Goal: Task Accomplishment & Management: Complete application form

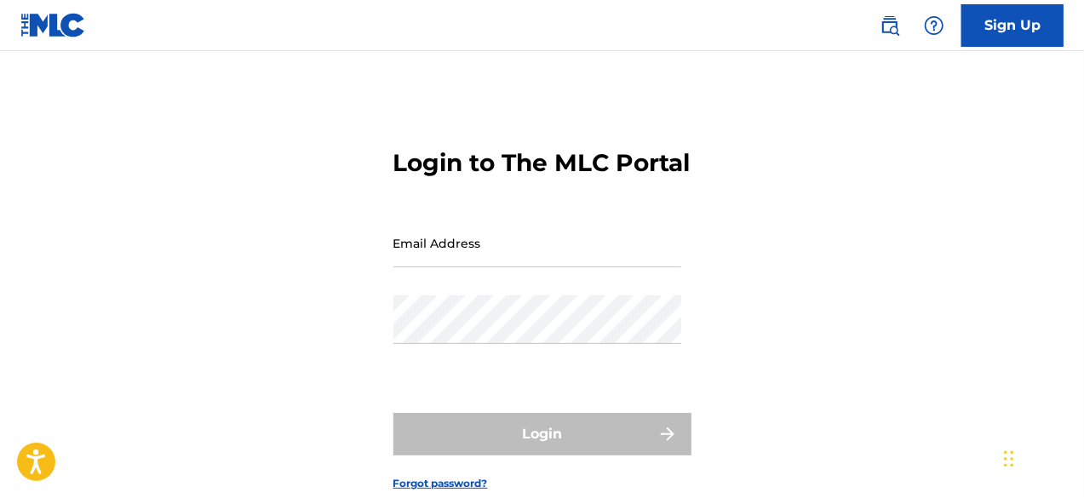
click at [1032, 37] on link "Sign Up" at bounding box center [1013, 25] width 102 height 43
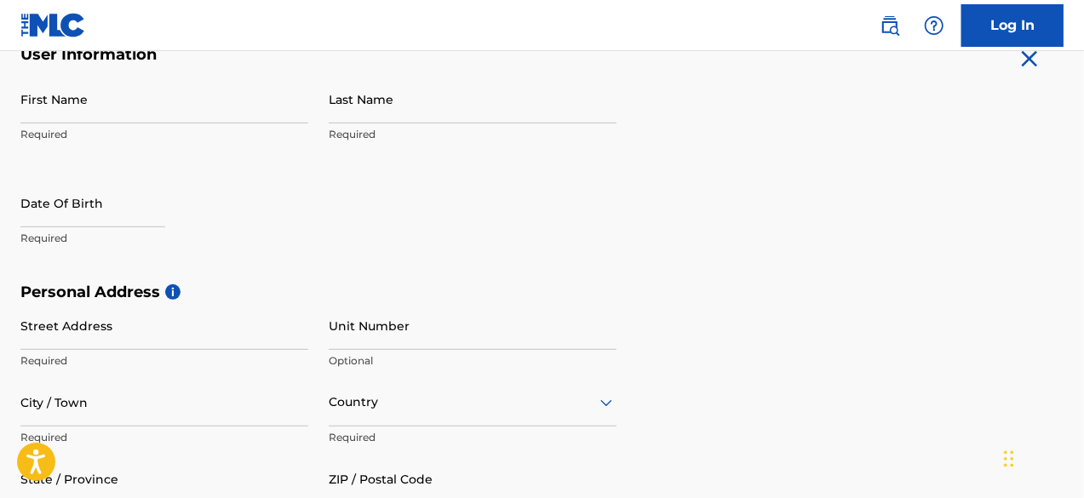
scroll to position [256, 0]
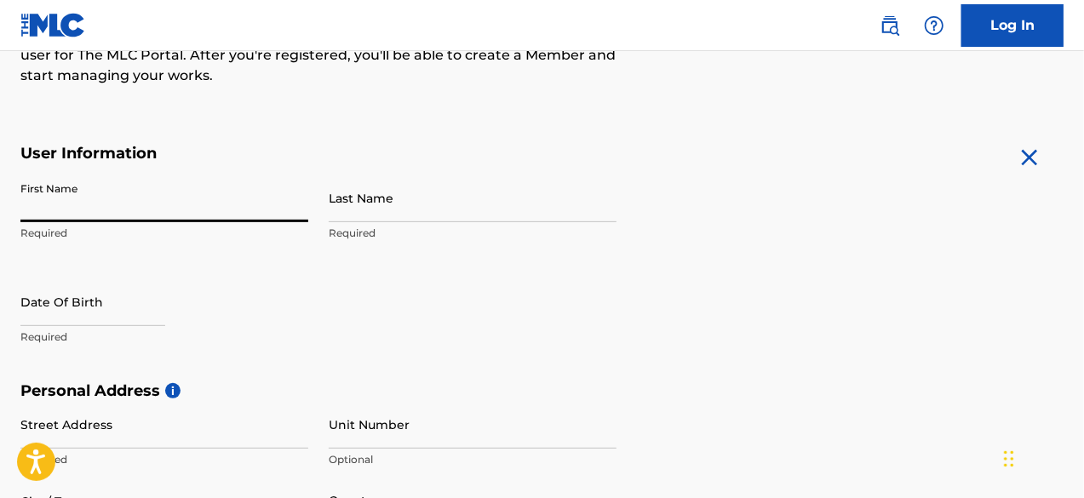
click at [189, 209] on input "First Name" at bounding box center [164, 198] width 288 height 49
type input "[PERSON_NAME]"
click at [365, 208] on input "Last Name" at bounding box center [473, 198] width 288 height 49
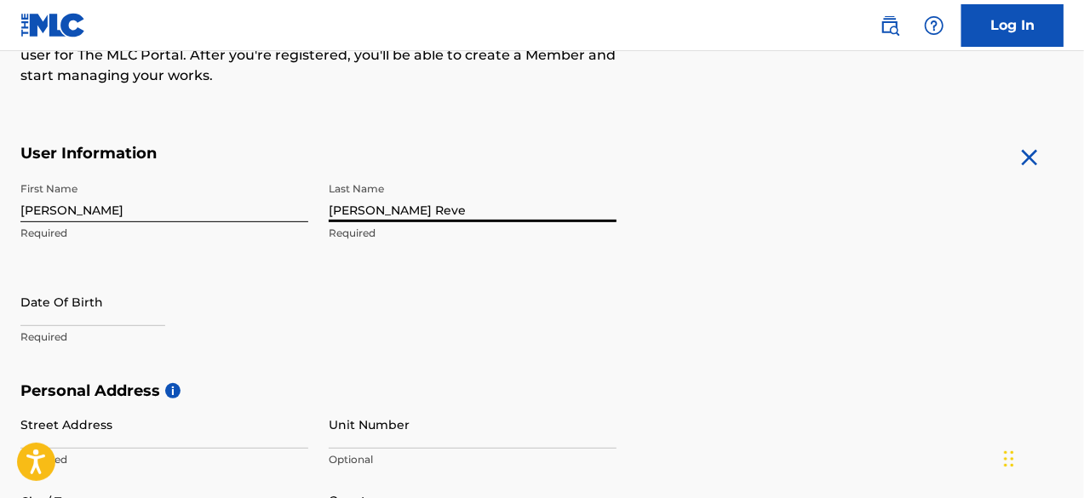
type input "[PERSON_NAME] Reve"
click at [242, 210] on input "[PERSON_NAME]" at bounding box center [164, 198] width 288 height 49
type input "[PERSON_NAME]"
click at [73, 308] on input "text" at bounding box center [92, 302] width 145 height 49
select select "7"
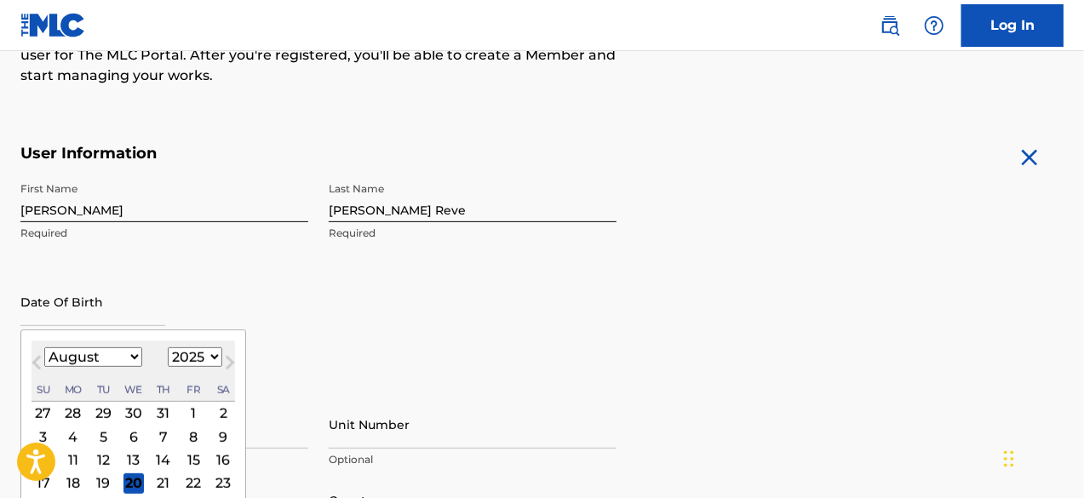
scroll to position [341, 0]
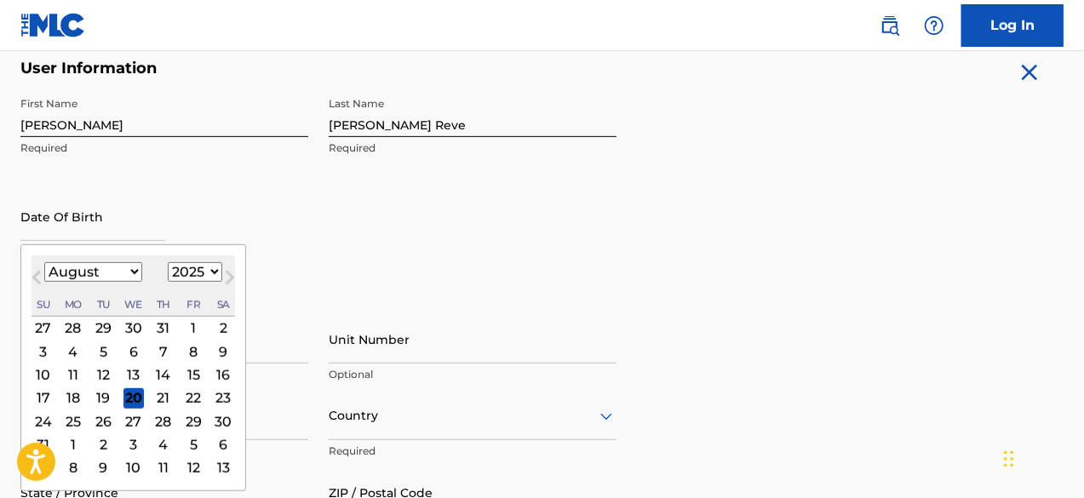
click at [204, 266] on select "1899 1900 1901 1902 1903 1904 1905 1906 1907 1908 1909 1910 1911 1912 1913 1914…" at bounding box center [195, 272] width 55 height 20
select select "1993"
click at [168, 262] on select "1899 1900 1901 1902 1903 1904 1905 1906 1907 1908 1909 1910 1911 1912 1913 1914…" at bounding box center [195, 272] width 55 height 20
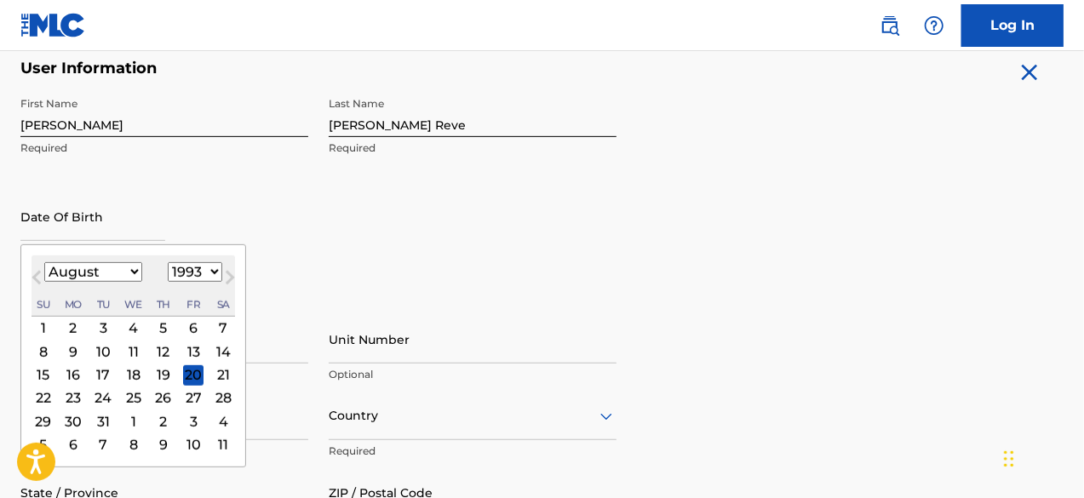
click at [104, 354] on div "10" at bounding box center [103, 352] width 20 height 20
type input "[DATE]"
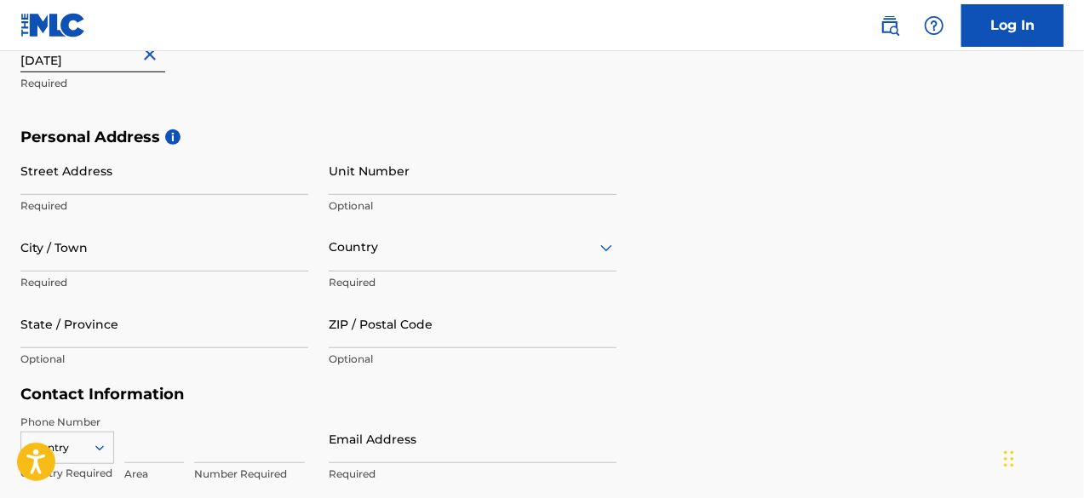
scroll to position [511, 0]
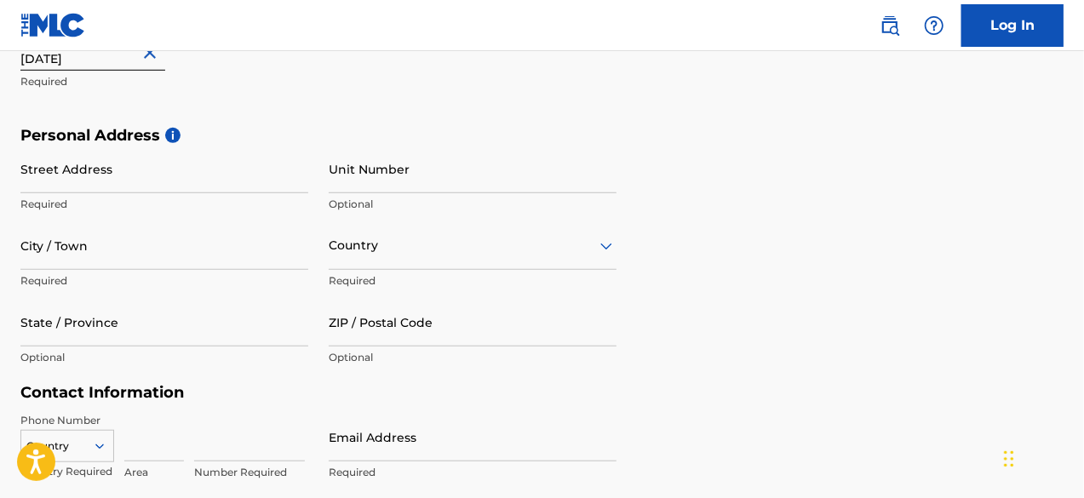
click at [210, 181] on input "Street Address" at bounding box center [164, 169] width 288 height 49
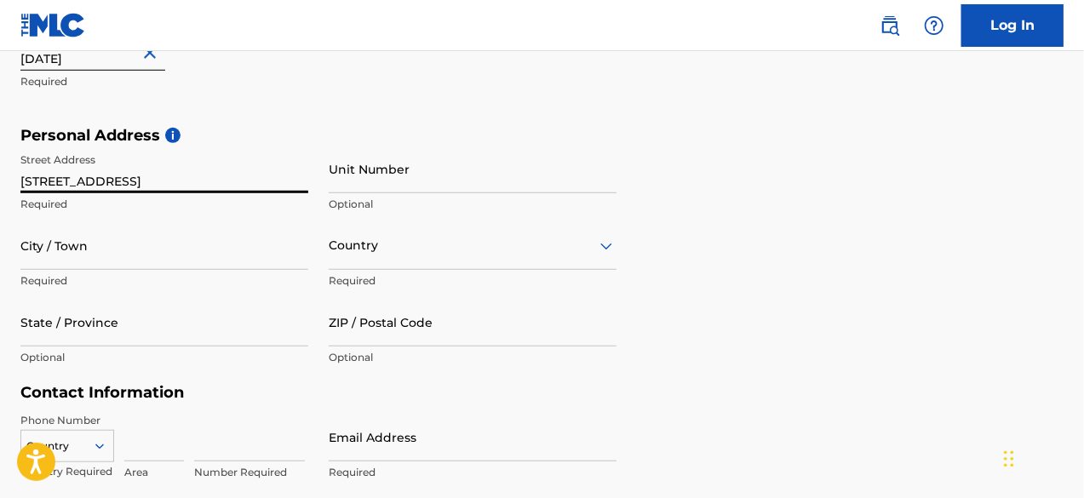
type input "[STREET_ADDRESS]"
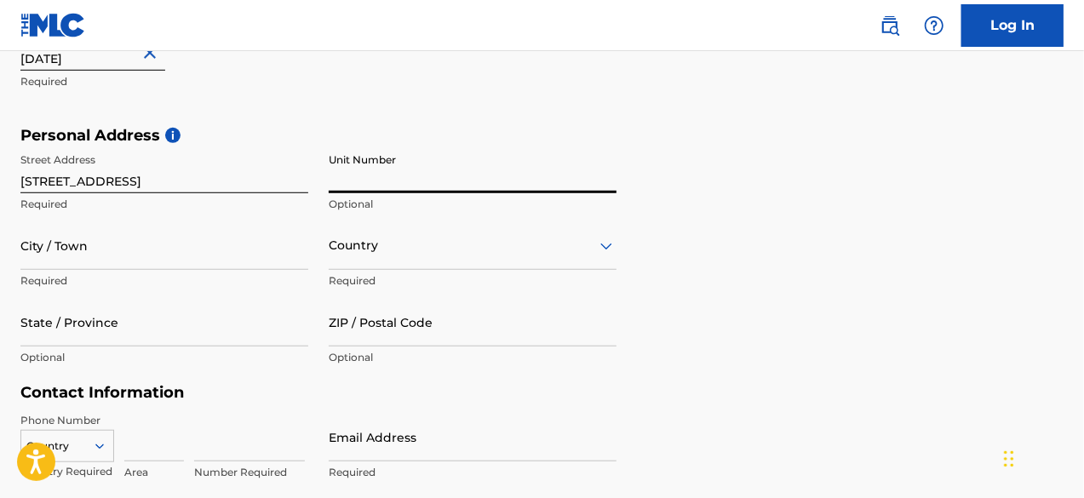
click at [370, 175] on input "Unit Number" at bounding box center [473, 169] width 288 height 49
click at [373, 175] on input "Apt 20278" at bounding box center [473, 169] width 288 height 49
type input "Apt 2078"
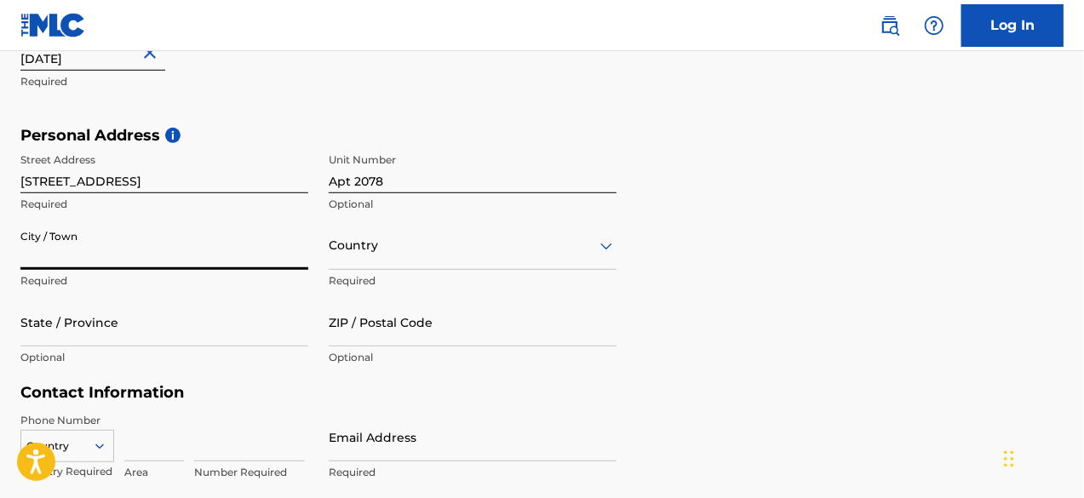
click at [168, 249] on input "City / Town" at bounding box center [164, 245] width 288 height 49
type input "Phoenix"
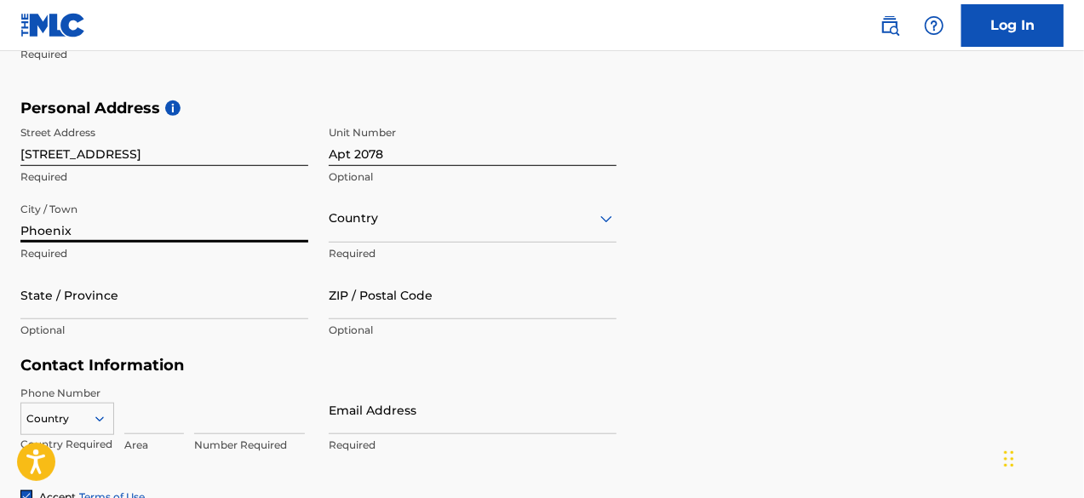
click at [457, 243] on div "Country" at bounding box center [473, 218] width 288 height 49
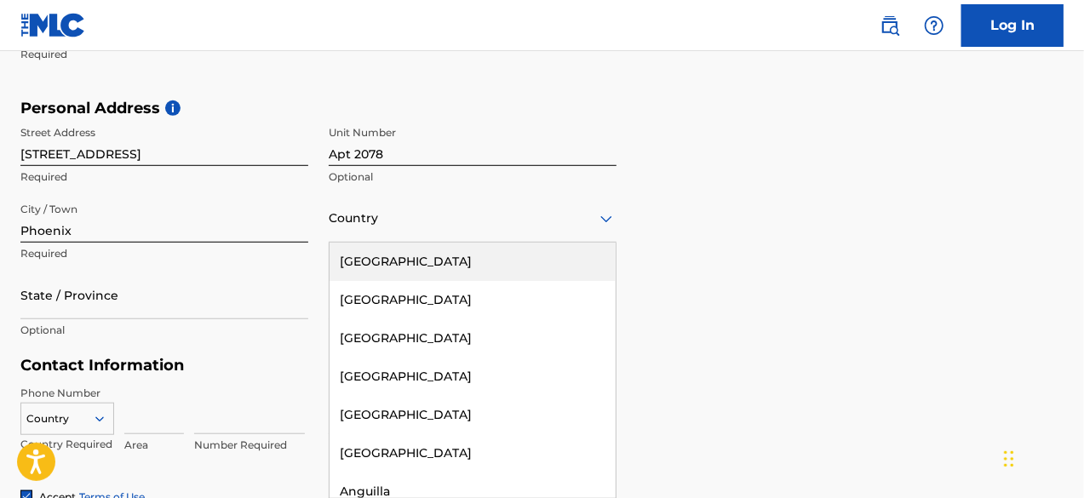
click at [457, 252] on div "[GEOGRAPHIC_DATA]" at bounding box center [473, 262] width 286 height 38
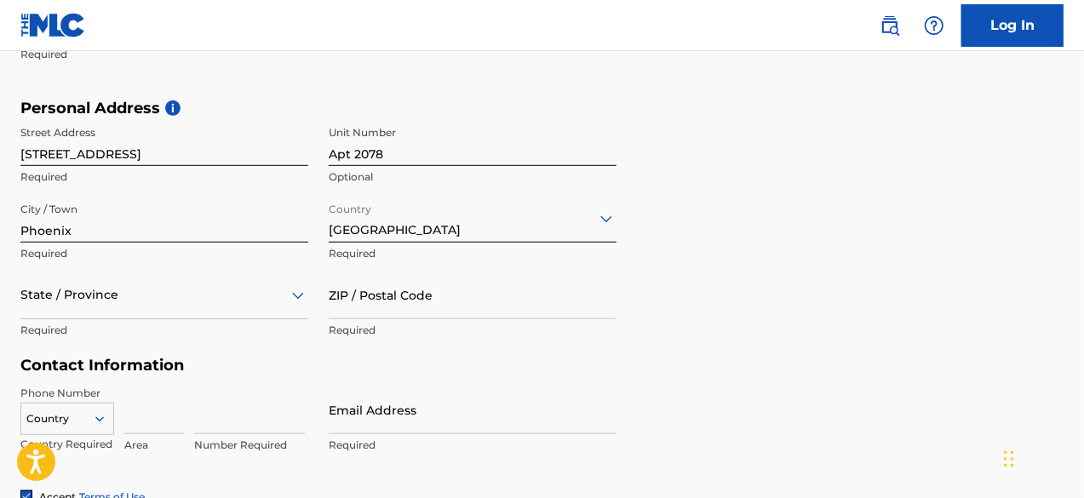
click at [219, 292] on div "State / Province" at bounding box center [164, 295] width 288 height 49
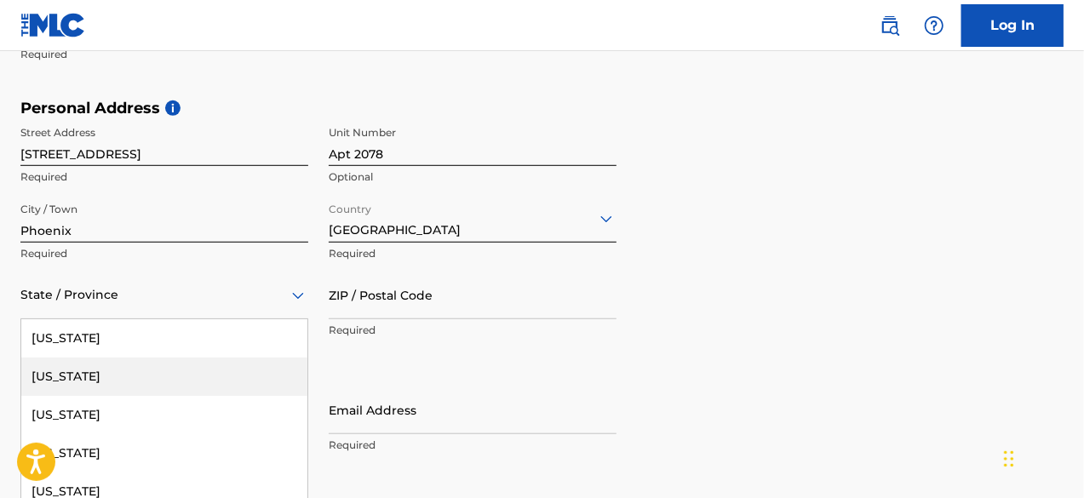
scroll to position [615, 0]
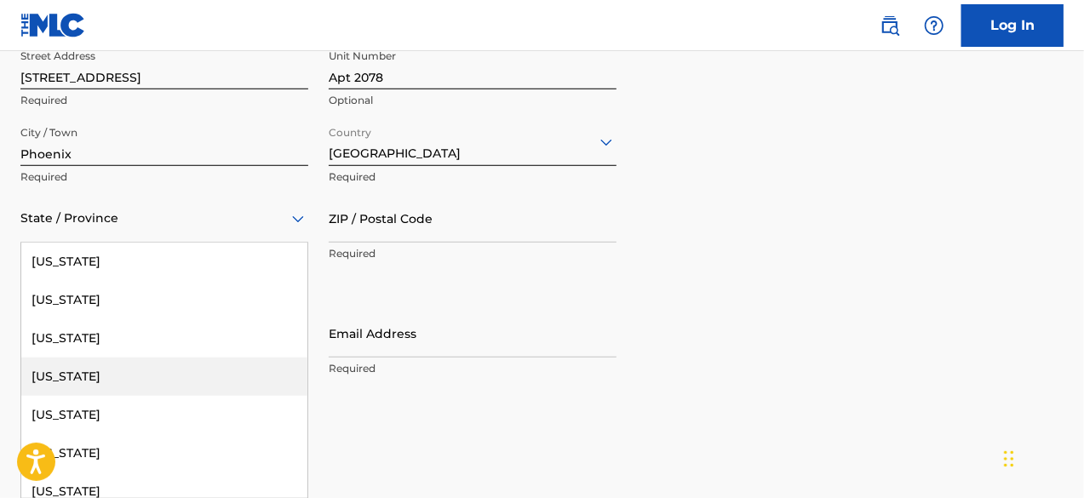
click at [207, 382] on div "[US_STATE]" at bounding box center [164, 377] width 286 height 38
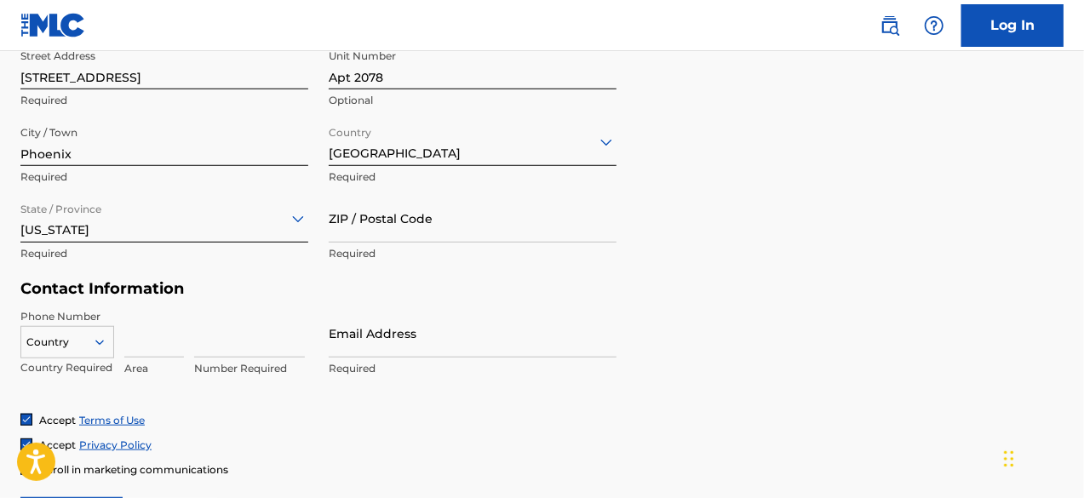
click at [434, 218] on input "ZIP / Postal Code" at bounding box center [473, 218] width 288 height 49
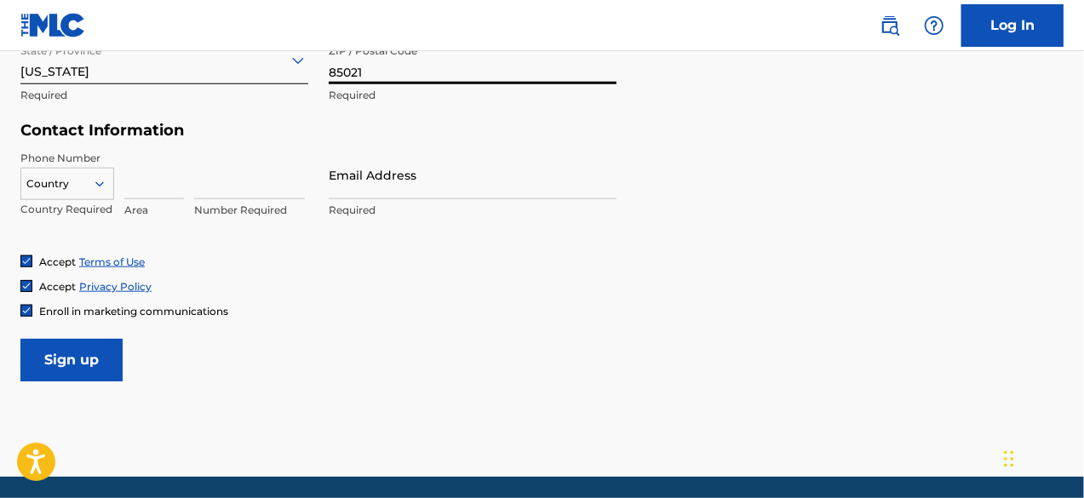
scroll to position [785, 0]
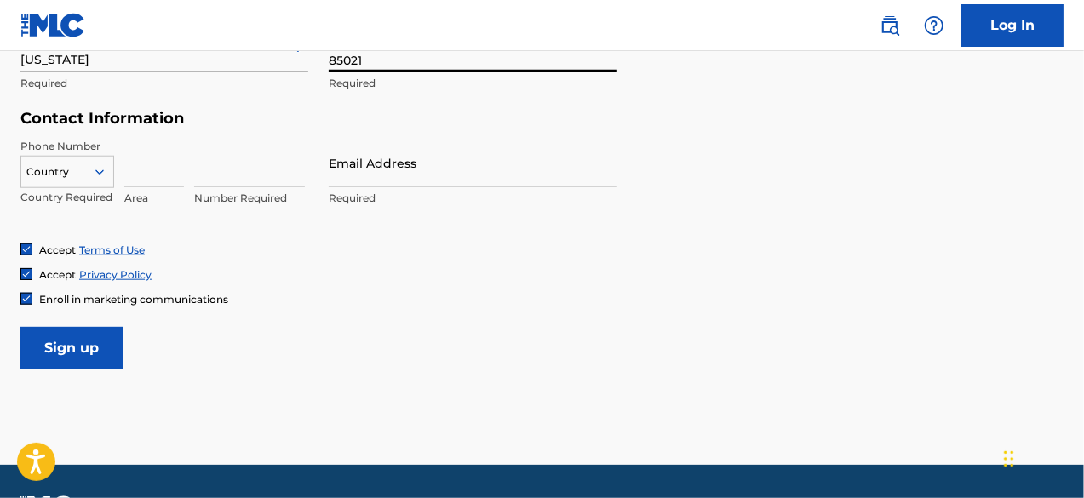
type input "85021"
click at [99, 173] on icon at bounding box center [99, 172] width 9 height 5
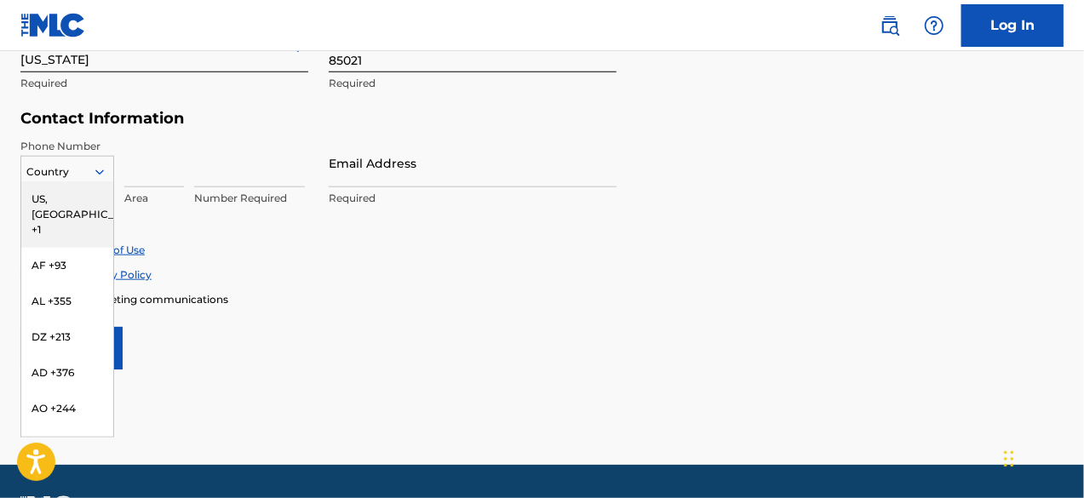
click at [75, 200] on div "US, [GEOGRAPHIC_DATA] +1" at bounding box center [67, 214] width 92 height 66
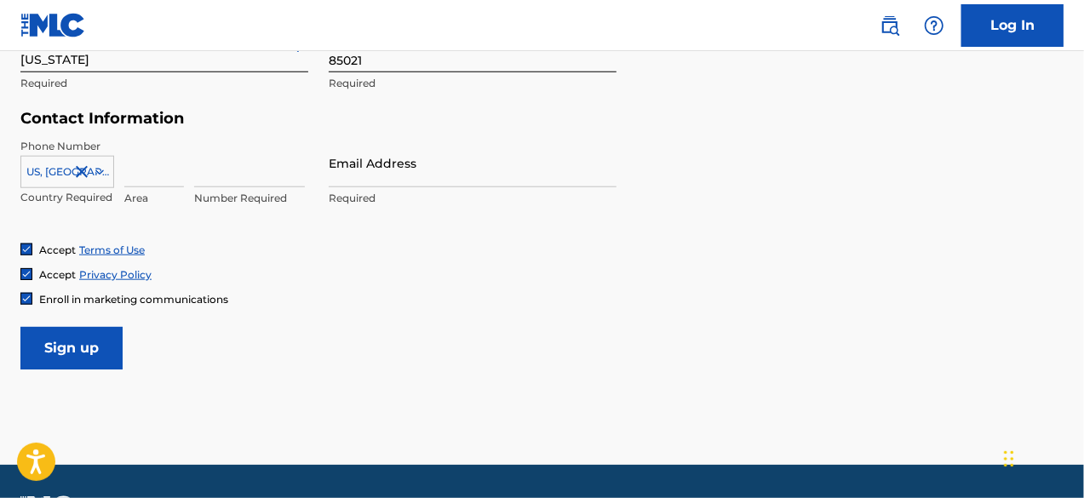
click at [152, 175] on input at bounding box center [154, 163] width 60 height 49
type input "480"
click at [209, 172] on input at bounding box center [249, 163] width 111 height 49
type input "5659959"
click at [457, 163] on input "Email Address" at bounding box center [473, 163] width 288 height 49
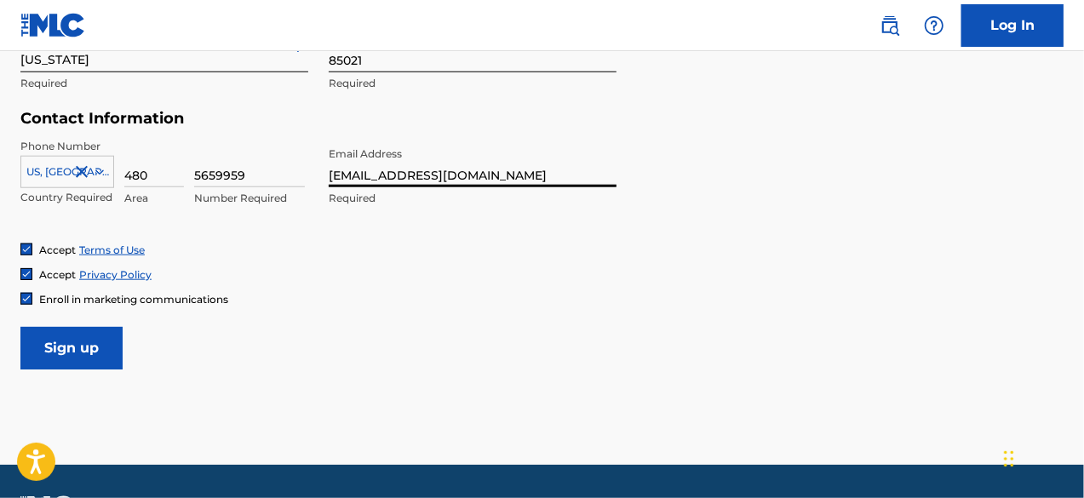
type input "[EMAIL_ADDRESS][DOMAIN_NAME]"
click at [87, 348] on input "Sign up" at bounding box center [71, 348] width 102 height 43
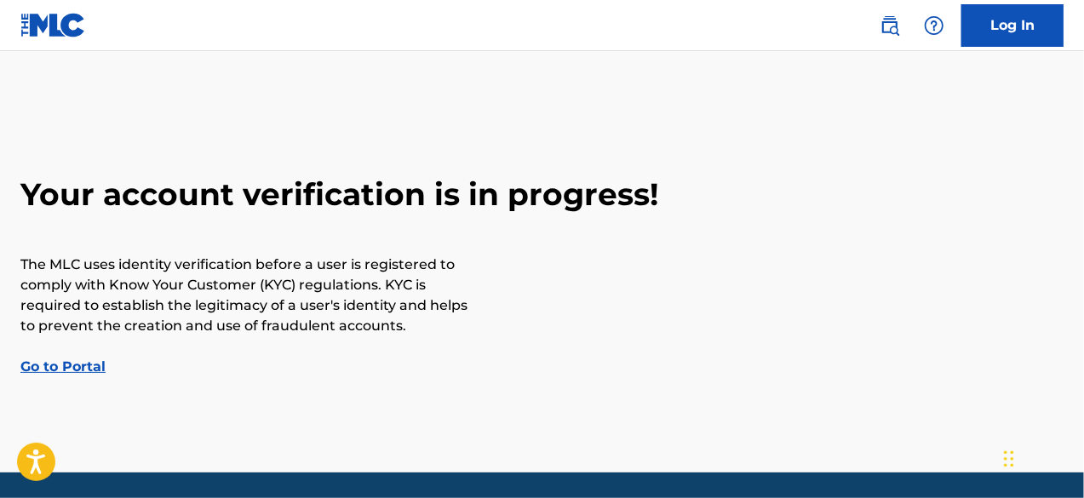
click at [1022, 26] on link "Log In" at bounding box center [1013, 25] width 102 height 43
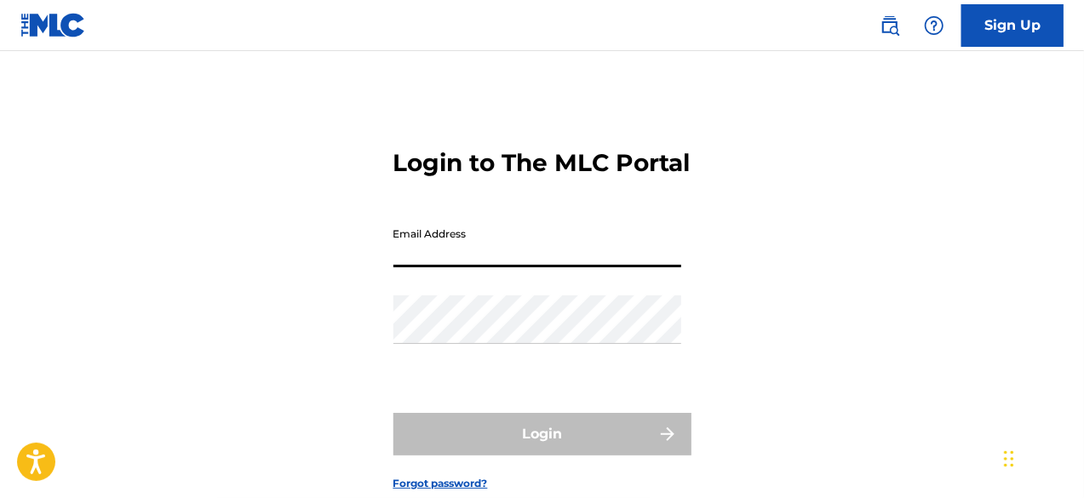
click at [479, 267] on input "Email Address" at bounding box center [538, 243] width 288 height 49
type input "[EMAIL_ADDRESS][DOMAIN_NAME]"
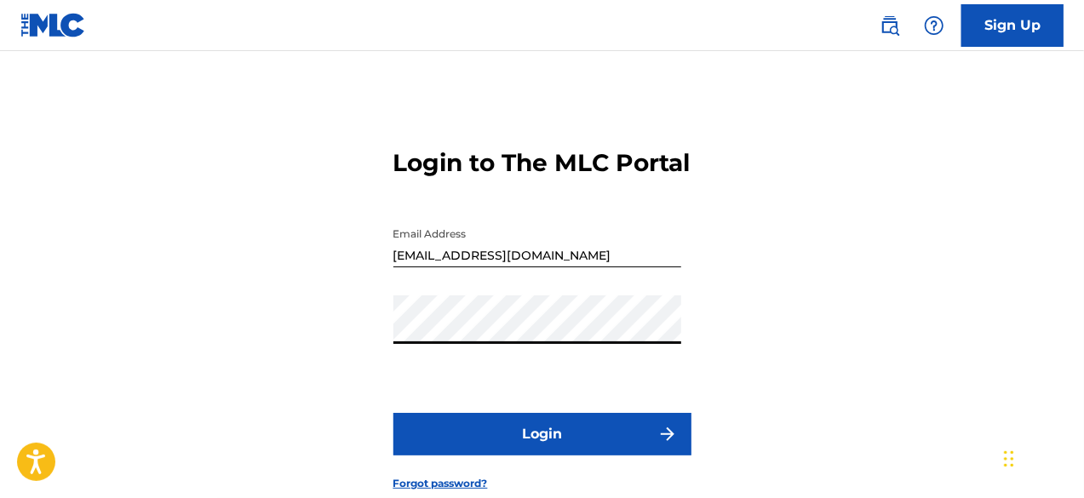
click at [658, 445] on img "submit" at bounding box center [668, 434] width 20 height 20
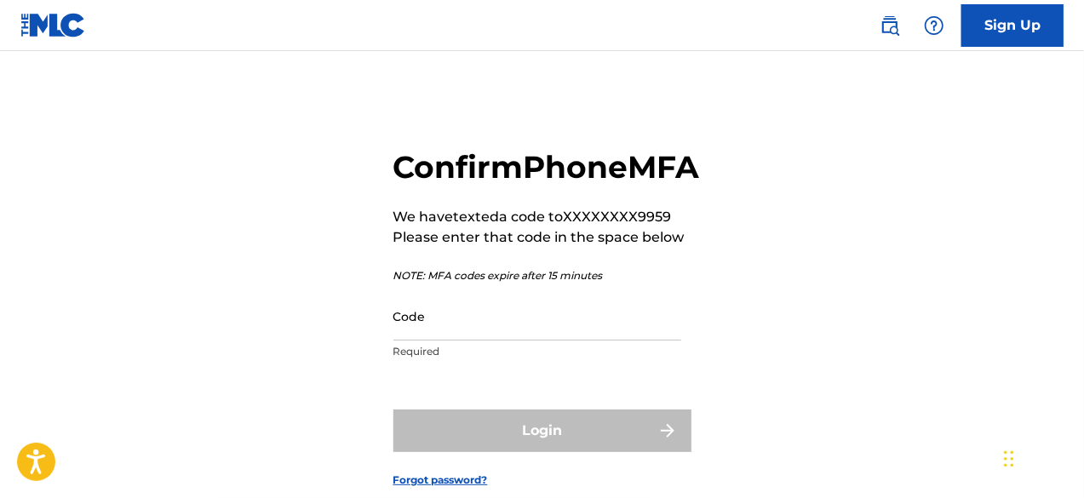
click at [497, 341] on input "Code" at bounding box center [538, 316] width 288 height 49
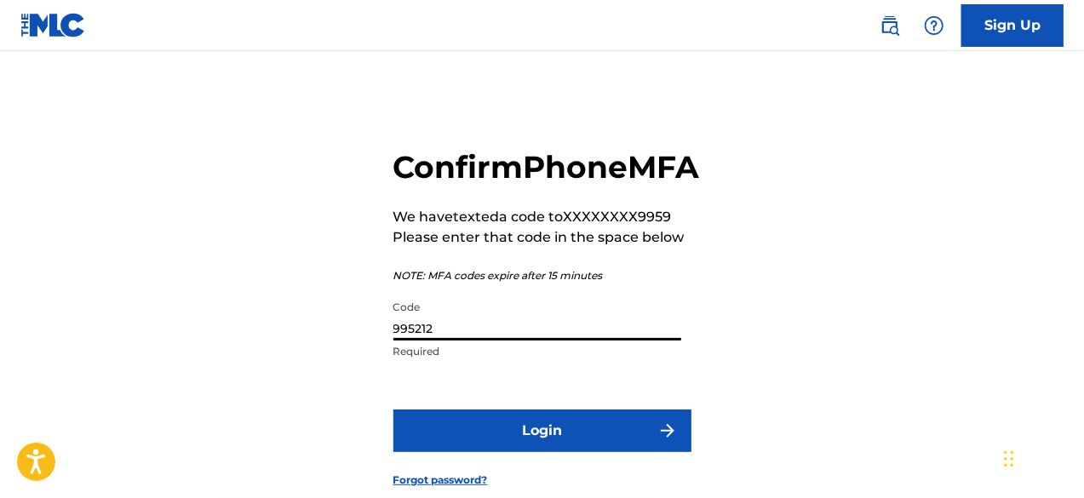
type input "995212"
click at [549, 452] on button "Login" at bounding box center [543, 431] width 298 height 43
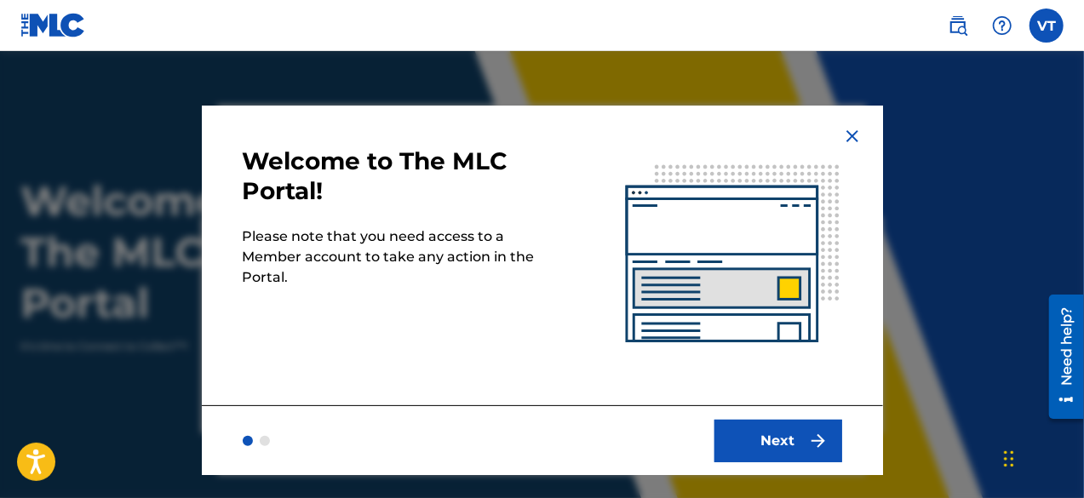
click at [767, 434] on button "Next" at bounding box center [779, 441] width 128 height 43
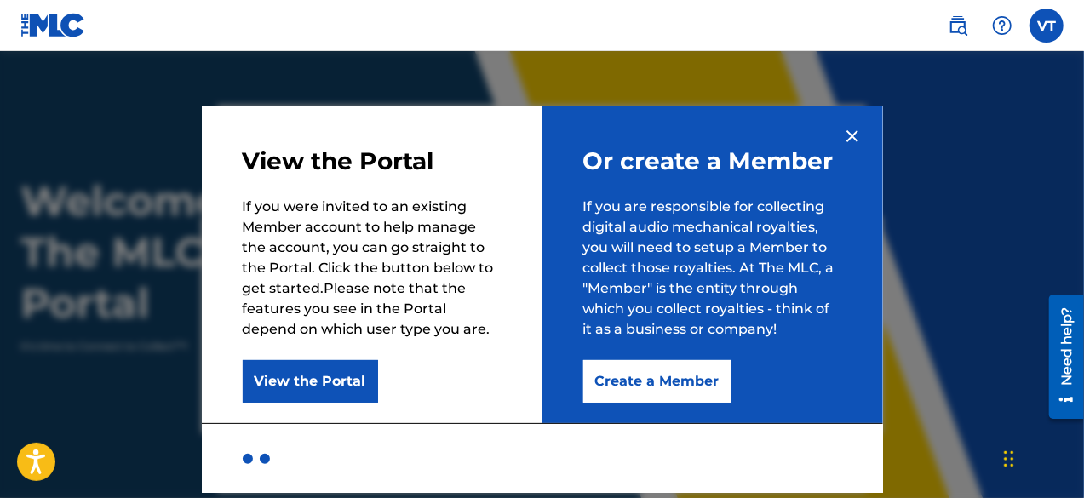
click at [706, 383] on button "Create a Member" at bounding box center [658, 381] width 148 height 43
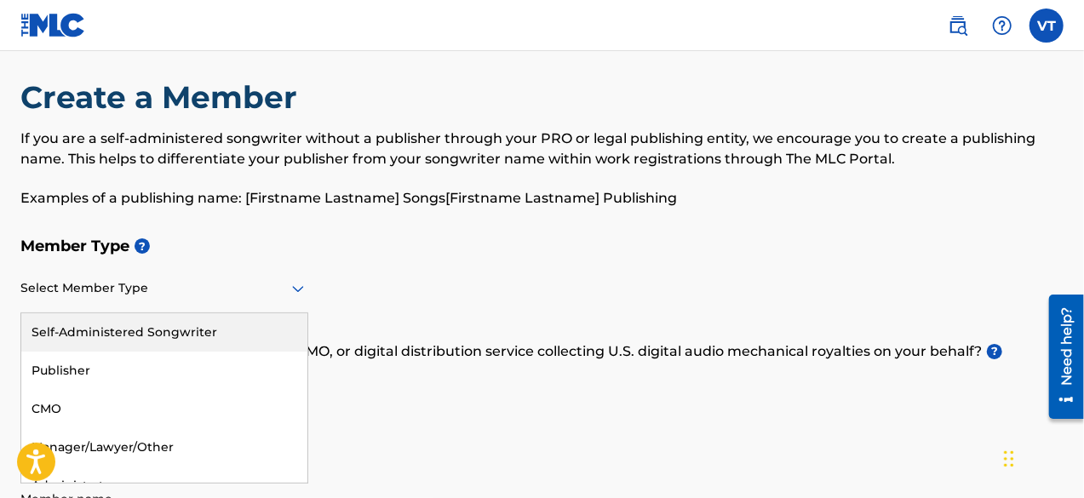
click at [291, 302] on div "Select Member Type" at bounding box center [164, 289] width 288 height 49
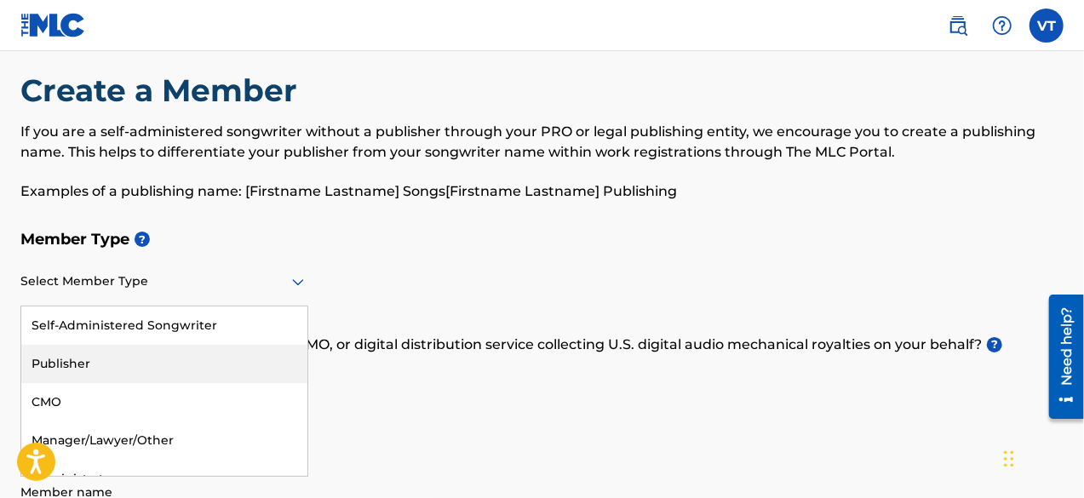
click at [256, 364] on div "Publisher" at bounding box center [164, 364] width 286 height 38
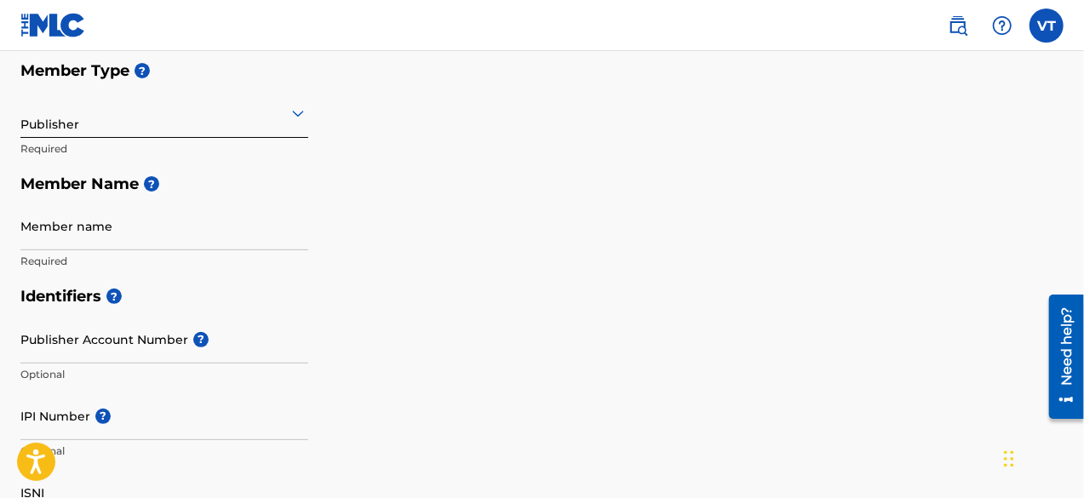
scroll to position [193, 0]
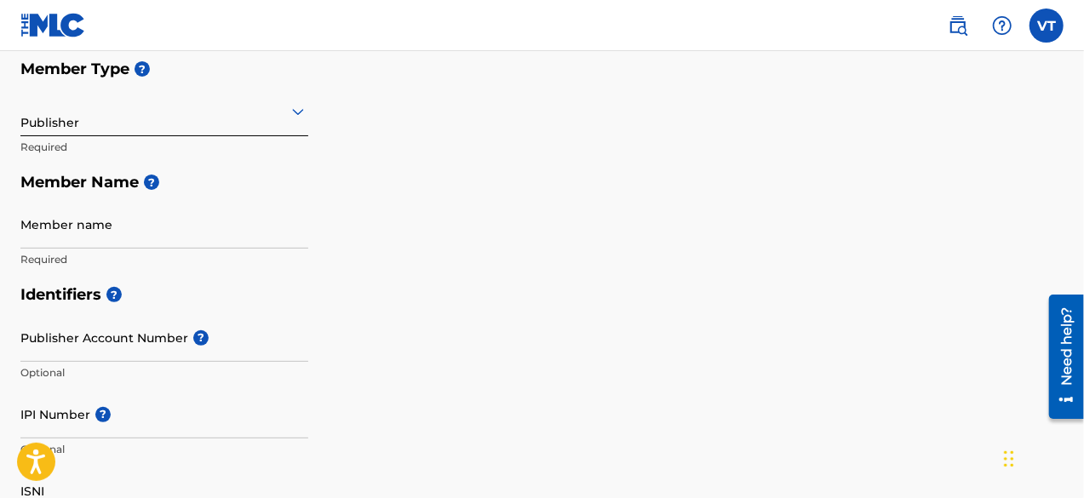
click at [193, 239] on input "Member name" at bounding box center [164, 224] width 288 height 49
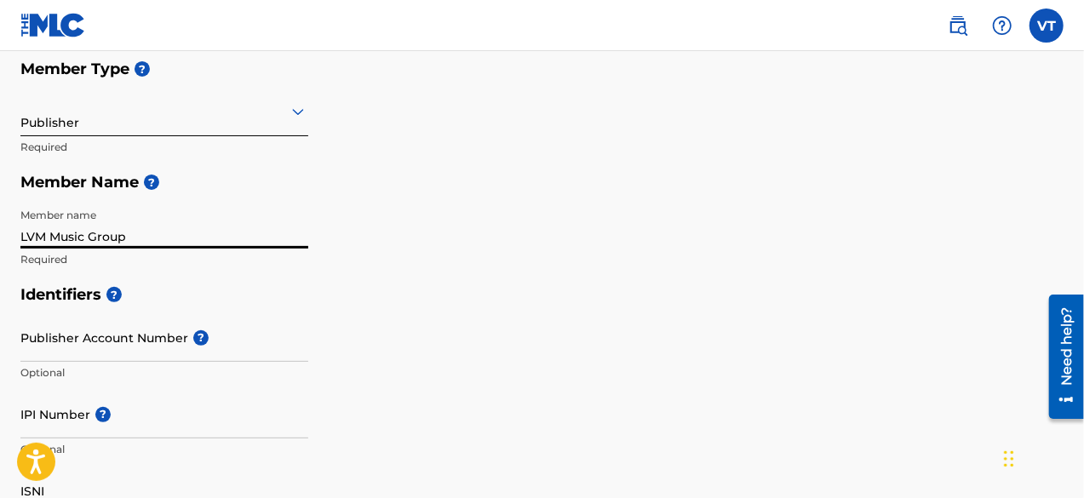
type input "LVM Music Group"
click at [129, 343] on input "Publisher Account Number ?" at bounding box center [164, 337] width 288 height 49
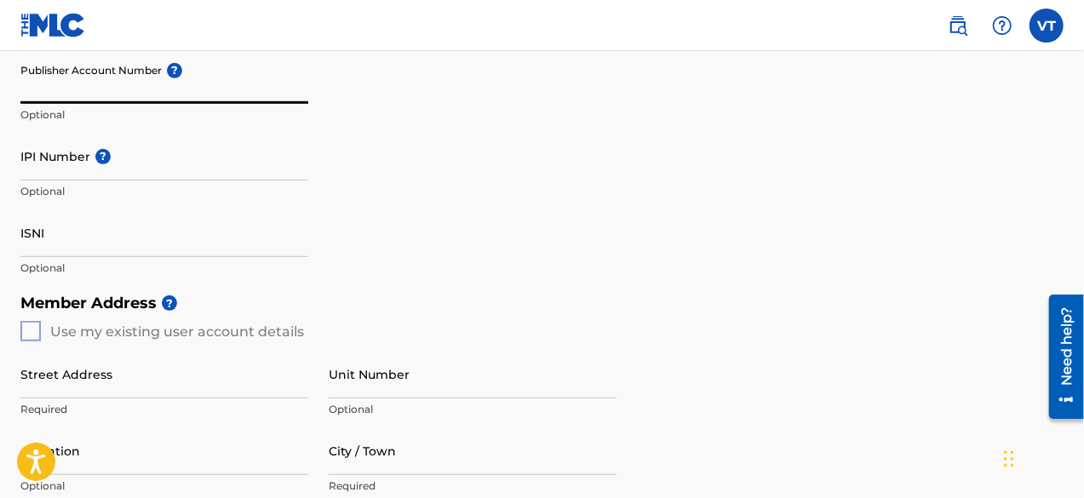
scroll to position [533, 0]
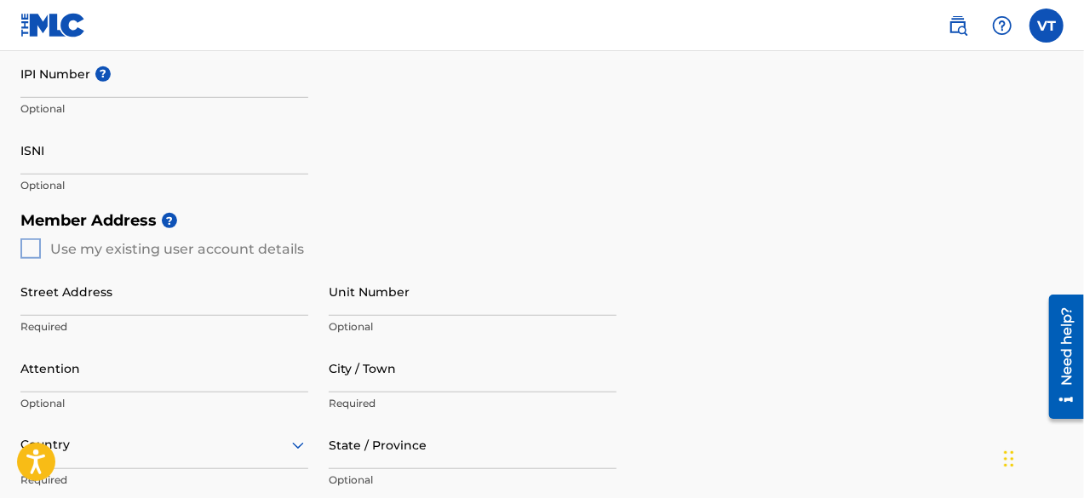
click at [28, 245] on div "Member Address ? Use my existing user account details Street Address Required U…" at bounding box center [541, 397] width 1043 height 389
click at [117, 303] on input "Street Address" at bounding box center [164, 291] width 288 height 49
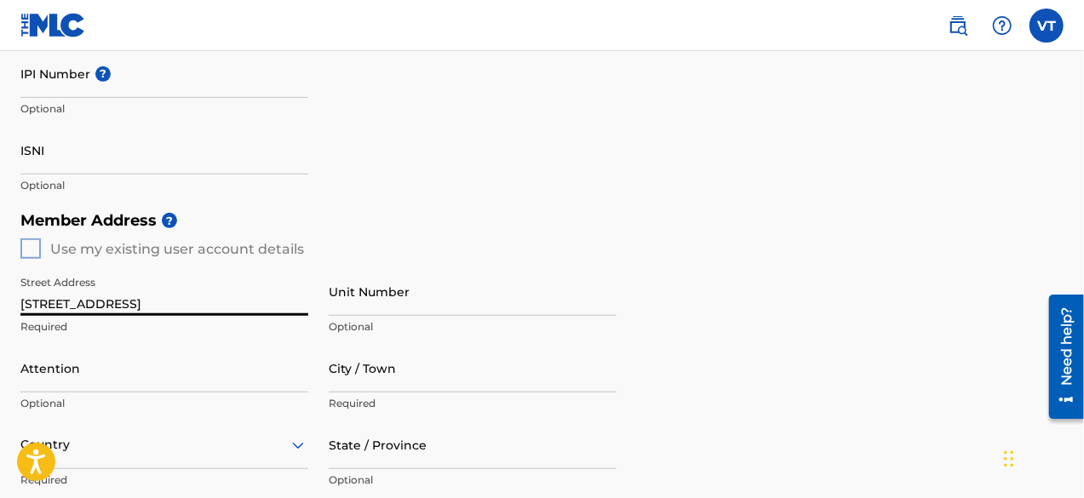
type input "[STREET_ADDRESS]"
click at [362, 287] on input "Unit Number" at bounding box center [473, 291] width 288 height 49
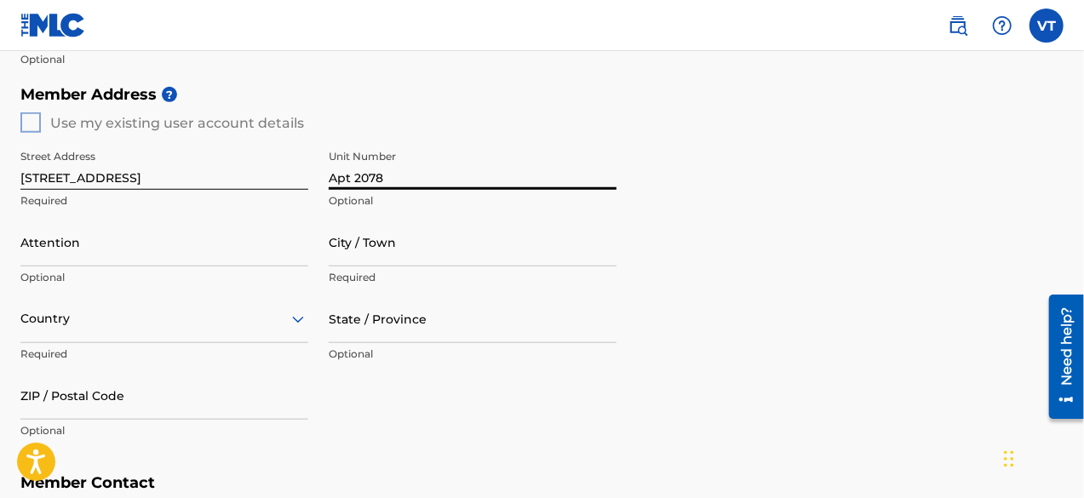
scroll to position [704, 0]
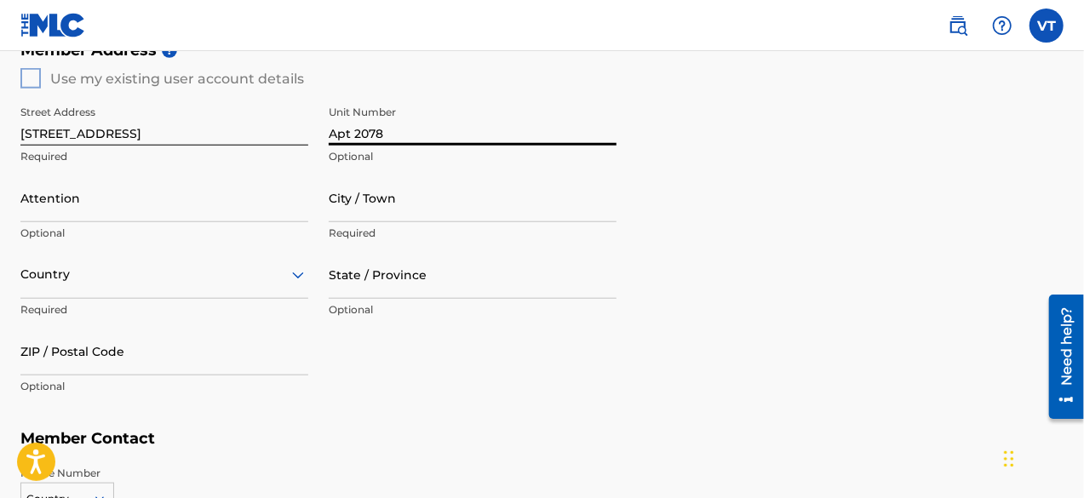
type input "Apt 2078"
click at [221, 196] on input "Attention" at bounding box center [164, 198] width 288 height 49
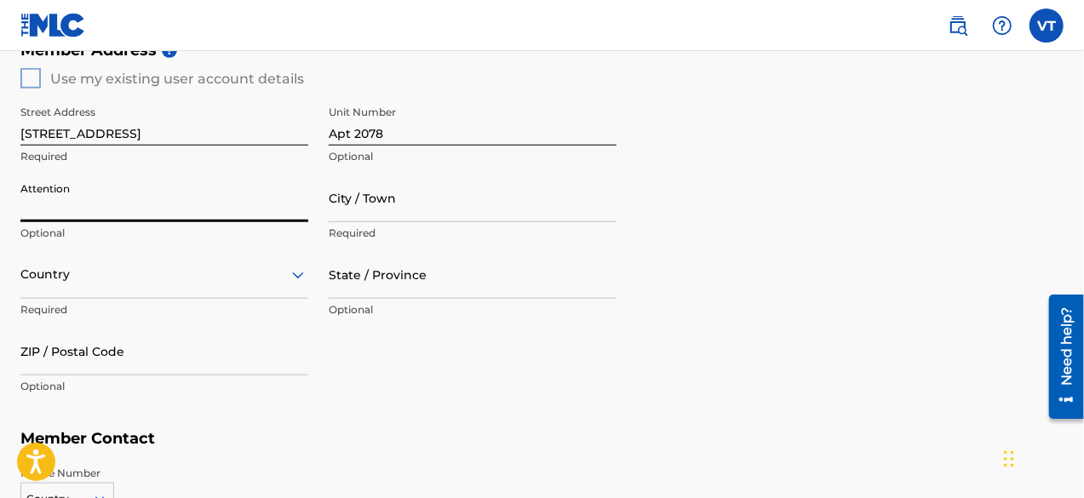
click at [449, 219] on input "City / Town" at bounding box center [473, 198] width 288 height 49
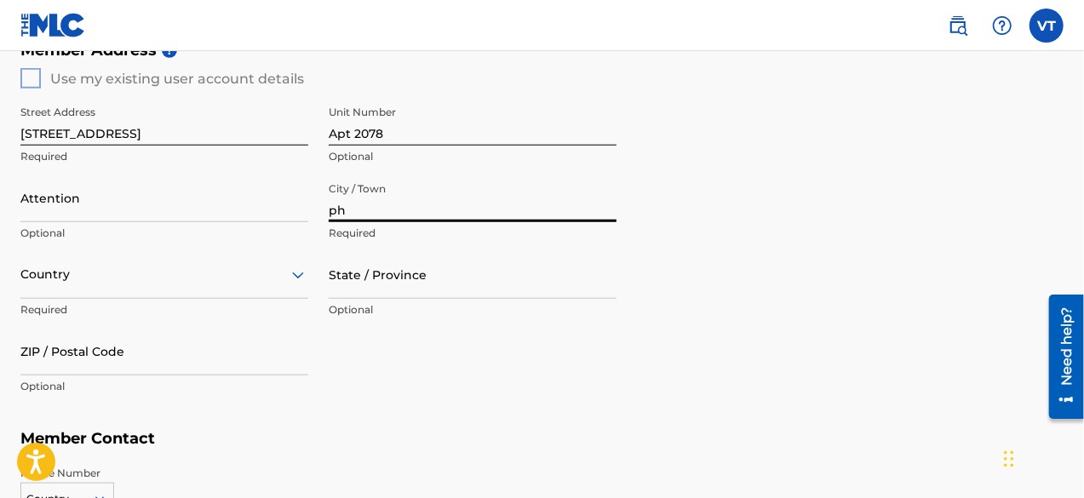
type input "p"
type input "Phoenix"
click at [273, 289] on div "Country" at bounding box center [164, 274] width 288 height 49
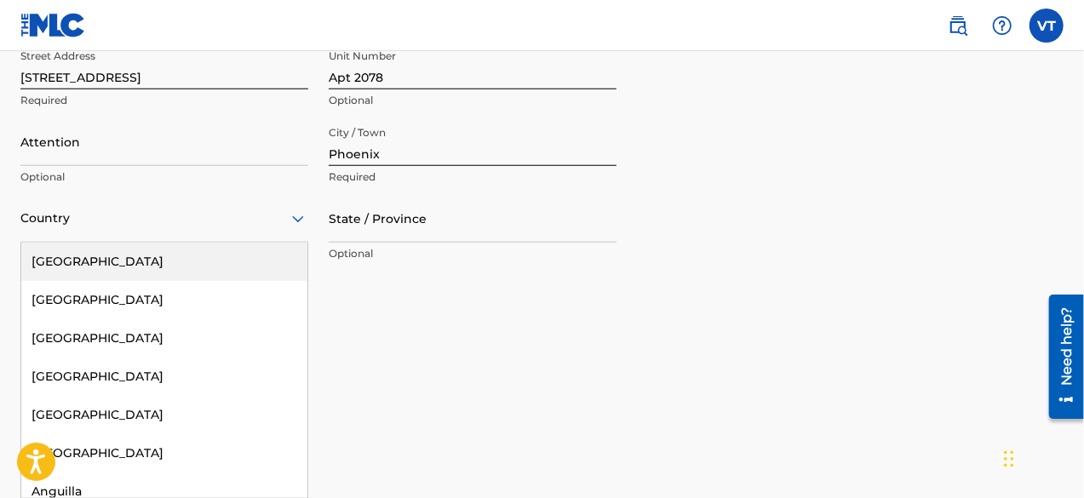
click at [232, 256] on div "[GEOGRAPHIC_DATA]" at bounding box center [164, 262] width 286 height 38
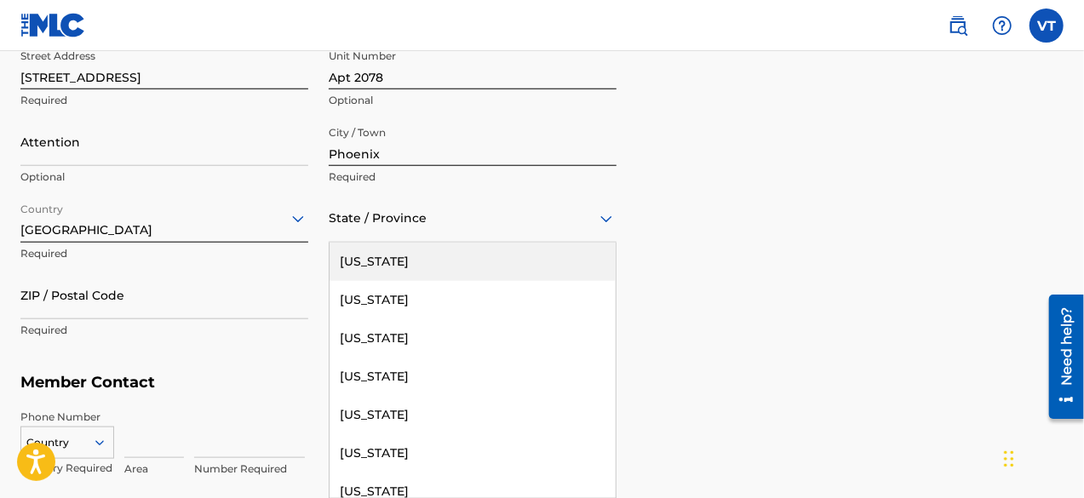
click at [373, 212] on div at bounding box center [473, 218] width 288 height 21
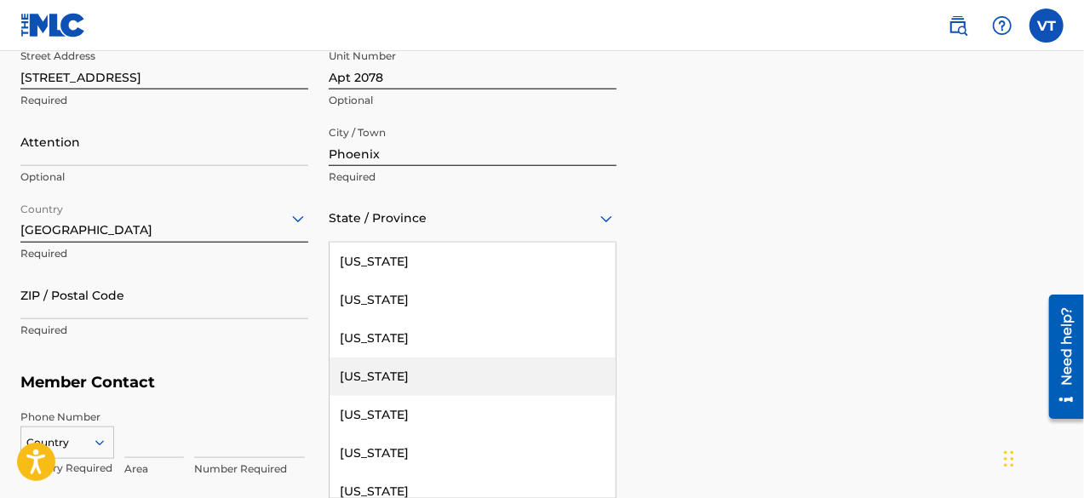
click at [400, 384] on div "[US_STATE]" at bounding box center [473, 377] width 286 height 38
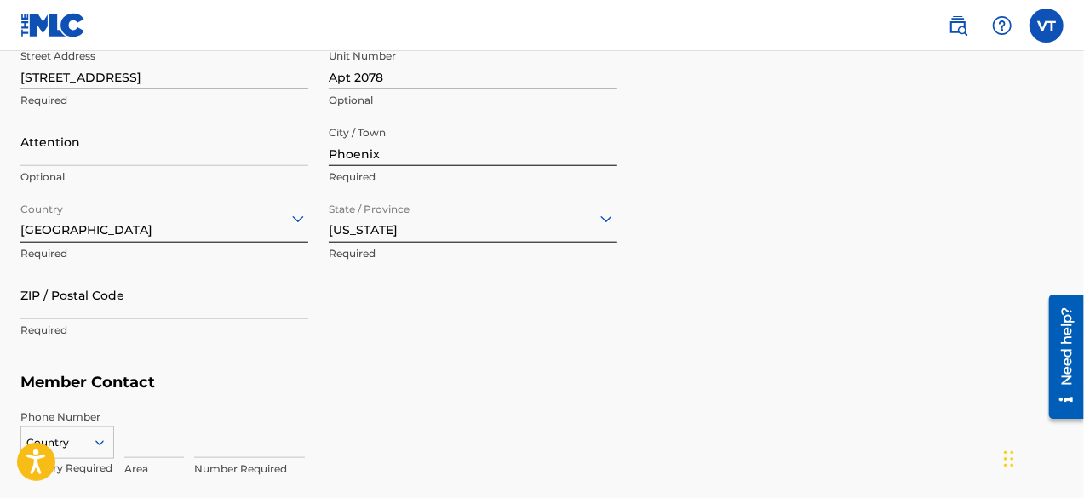
click at [123, 305] on input "ZIP / Postal Code" at bounding box center [164, 295] width 288 height 49
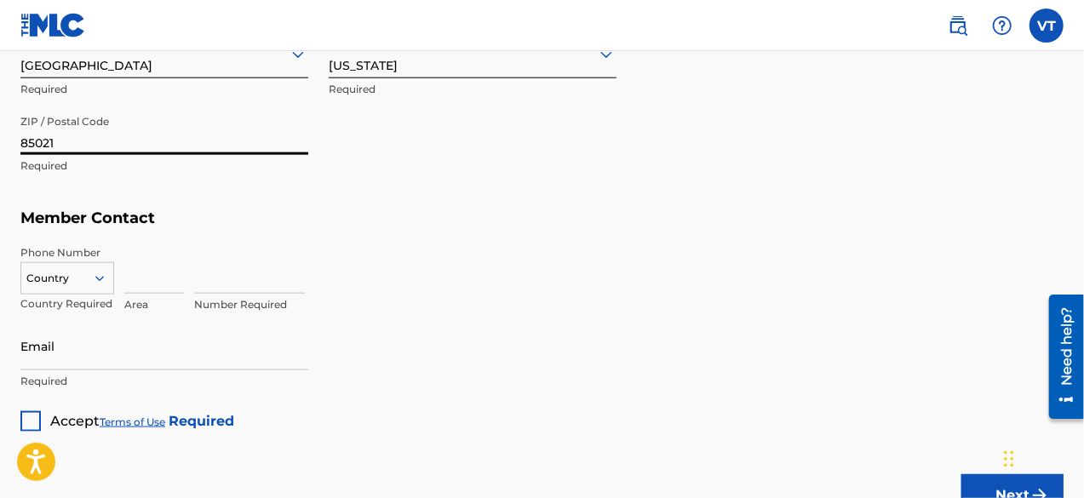
scroll to position [930, 0]
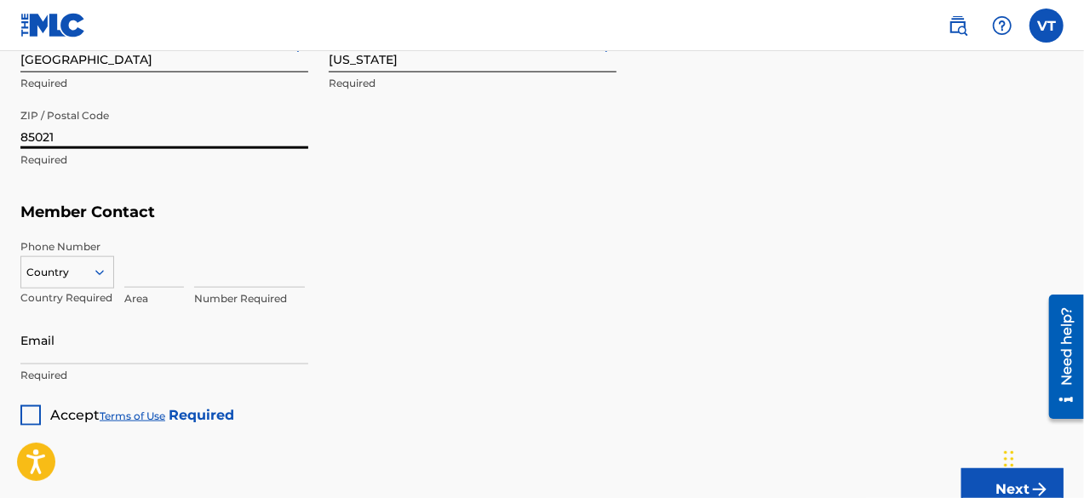
type input "85021"
click at [100, 270] on div "Country" at bounding box center [67, 269] width 94 height 26
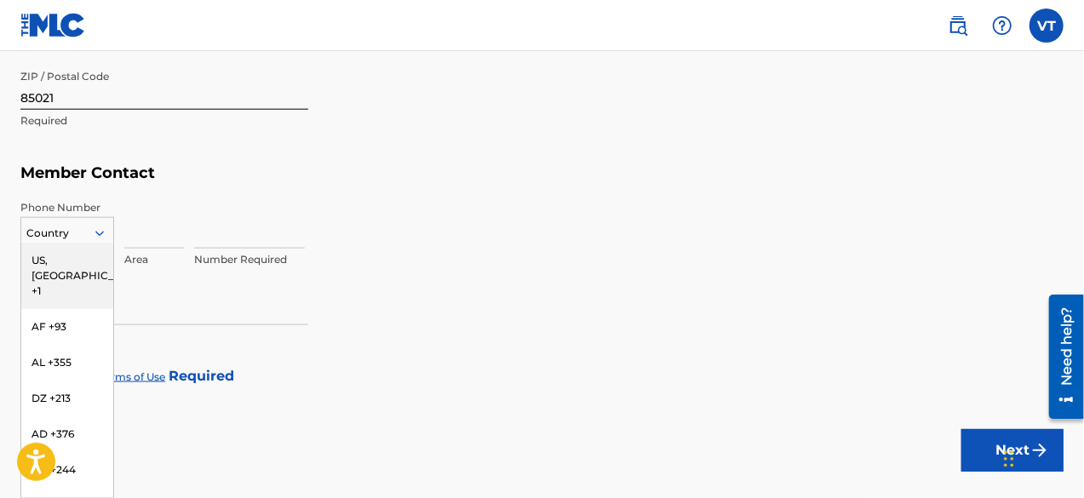
click at [71, 263] on div "US, [GEOGRAPHIC_DATA] +1" at bounding box center [67, 276] width 92 height 66
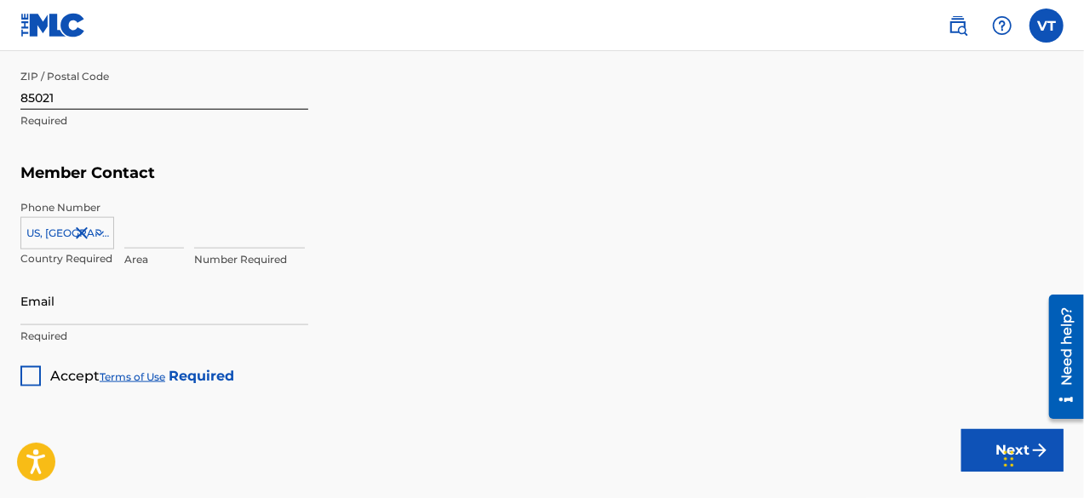
click at [174, 232] on input at bounding box center [154, 224] width 60 height 49
type input "480"
click at [212, 230] on input at bounding box center [249, 224] width 111 height 49
type input "5659959"
click at [210, 309] on input "Email" at bounding box center [164, 301] width 288 height 49
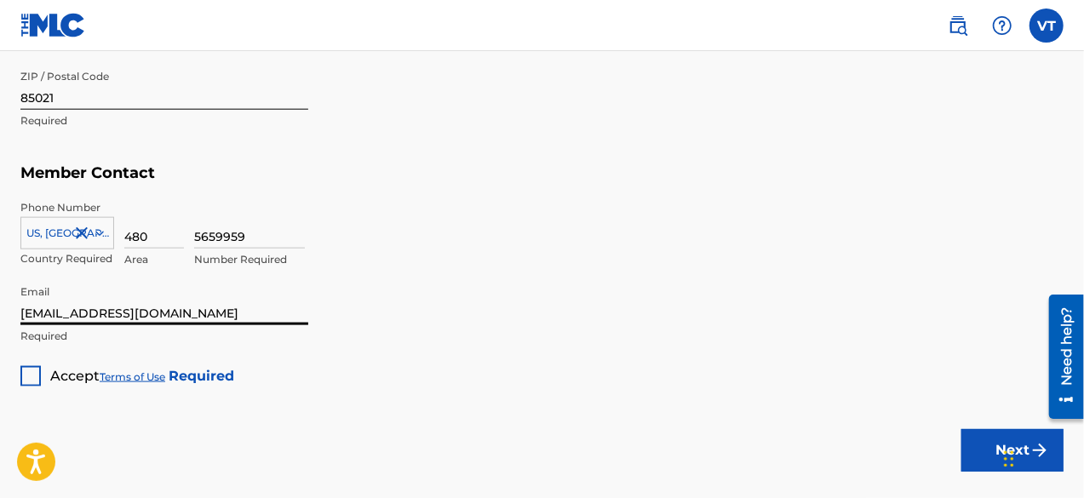
type input "[EMAIL_ADDRESS][DOMAIN_NAME]"
click at [34, 381] on div at bounding box center [30, 376] width 20 height 20
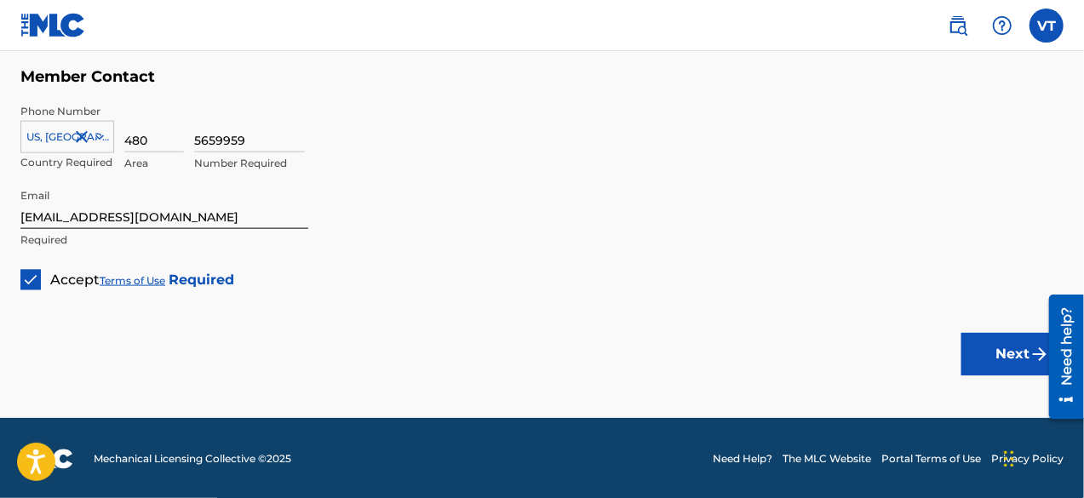
scroll to position [1066, 0]
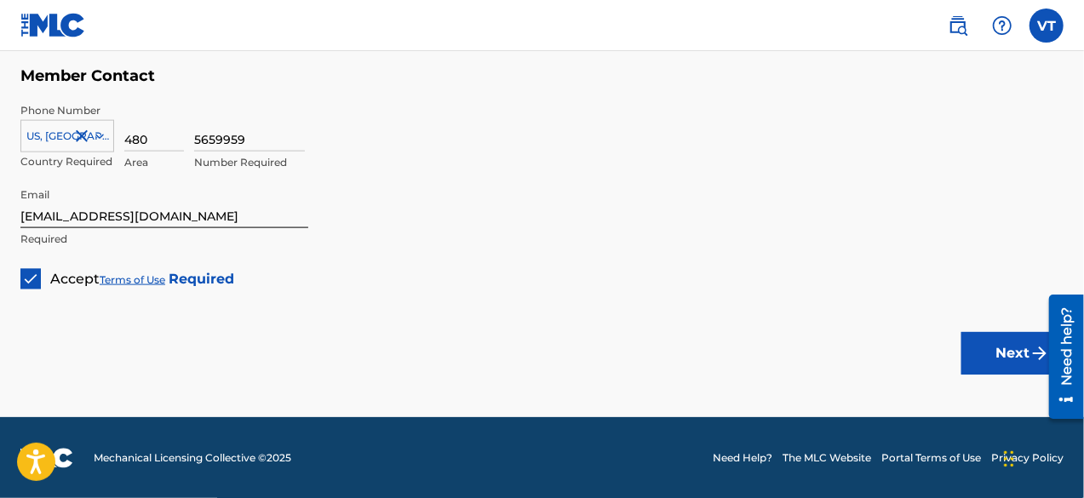
click at [989, 355] on button "Next" at bounding box center [1013, 353] width 102 height 43
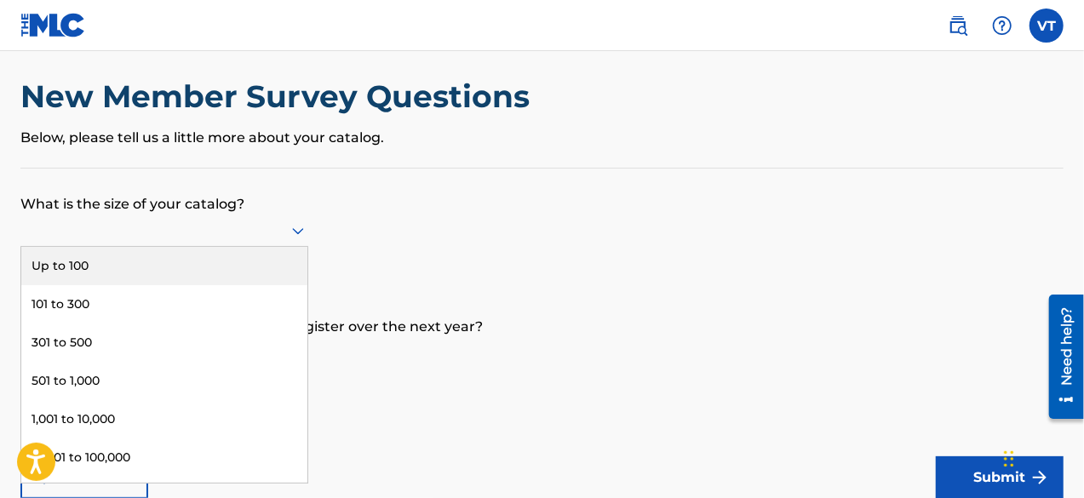
click at [291, 243] on div at bounding box center [164, 231] width 288 height 32
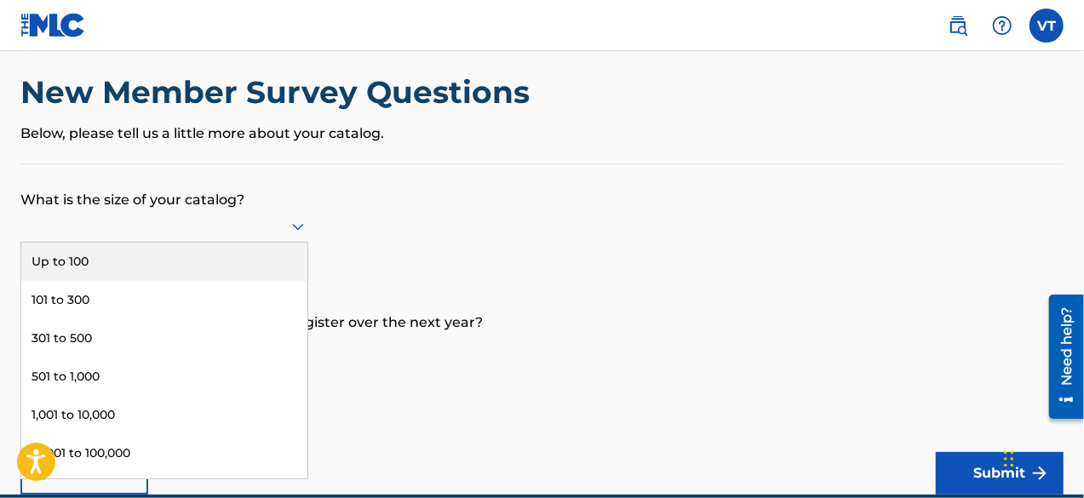
scroll to position [20, 0]
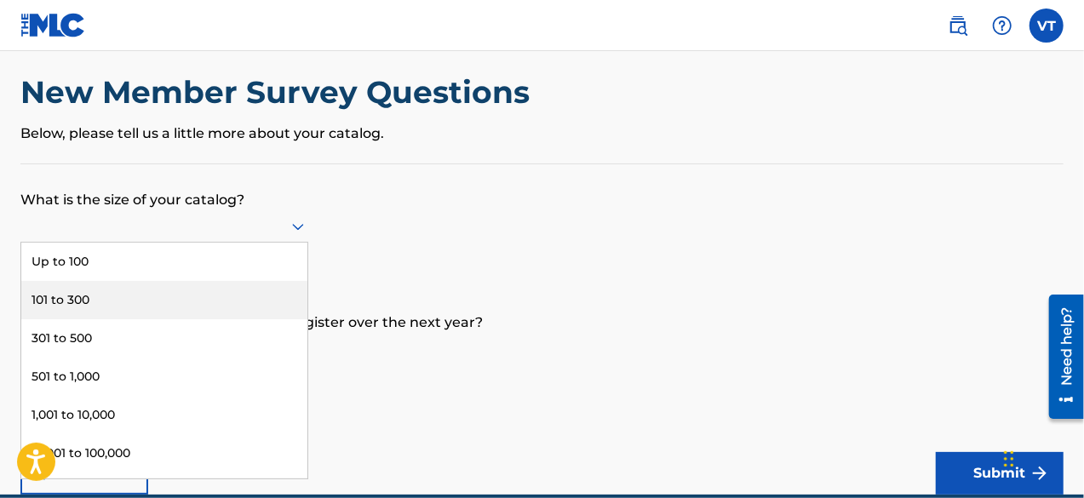
click at [267, 301] on div "101 to 300" at bounding box center [164, 300] width 286 height 38
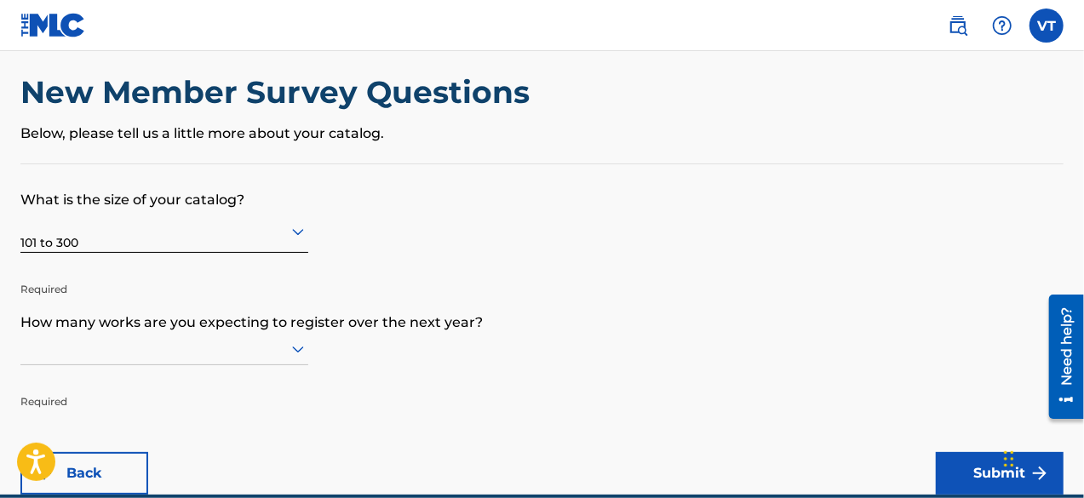
click at [296, 355] on div at bounding box center [164, 349] width 288 height 32
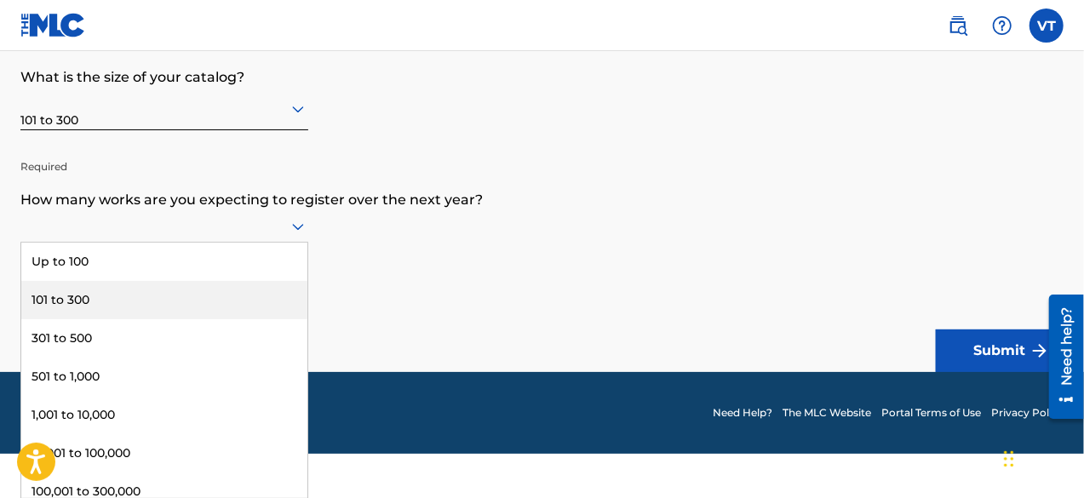
click at [244, 300] on div "101 to 300" at bounding box center [164, 300] width 286 height 38
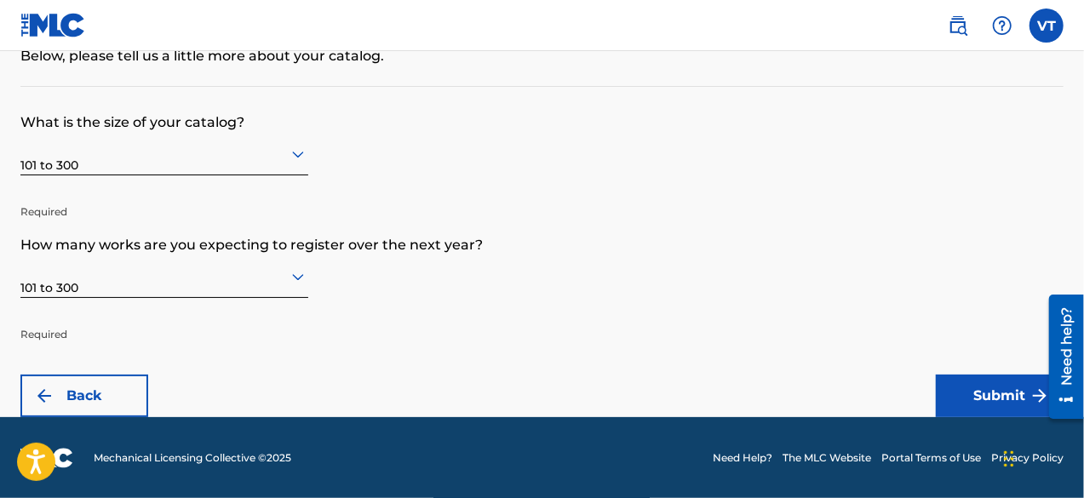
click at [289, 151] on icon at bounding box center [298, 154] width 20 height 20
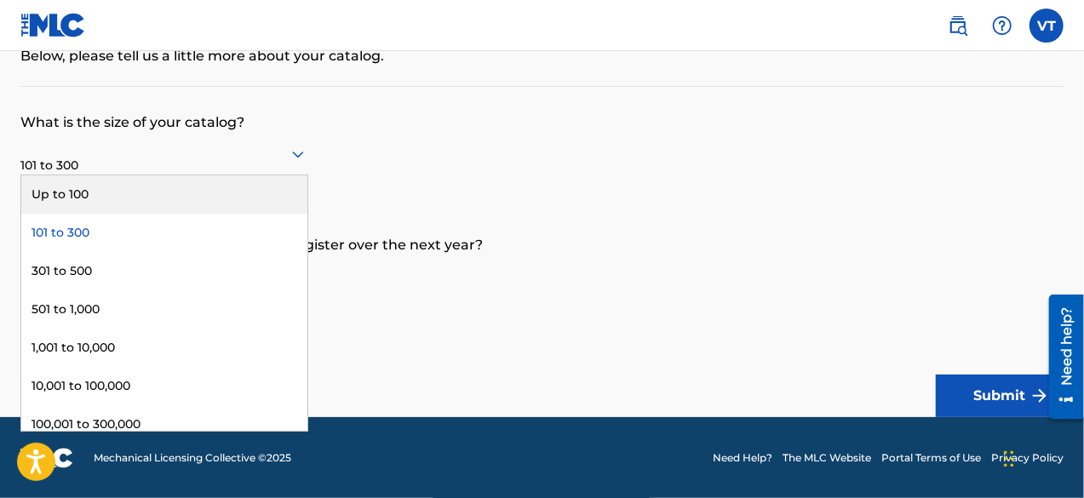
click at [243, 189] on div "Up to 100" at bounding box center [164, 194] width 286 height 38
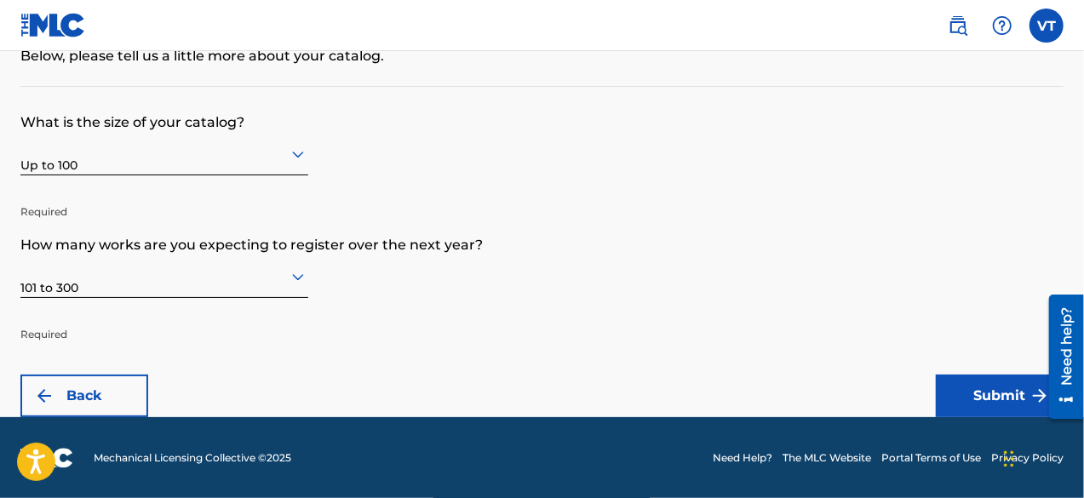
click at [959, 389] on button "Submit" at bounding box center [1000, 396] width 128 height 43
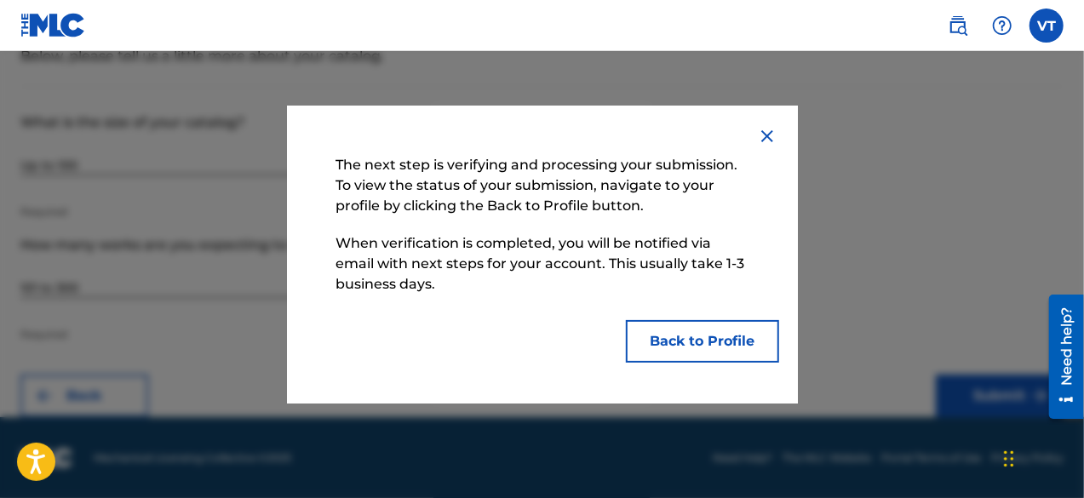
click at [726, 353] on button "Back to Profile" at bounding box center [702, 341] width 153 height 43
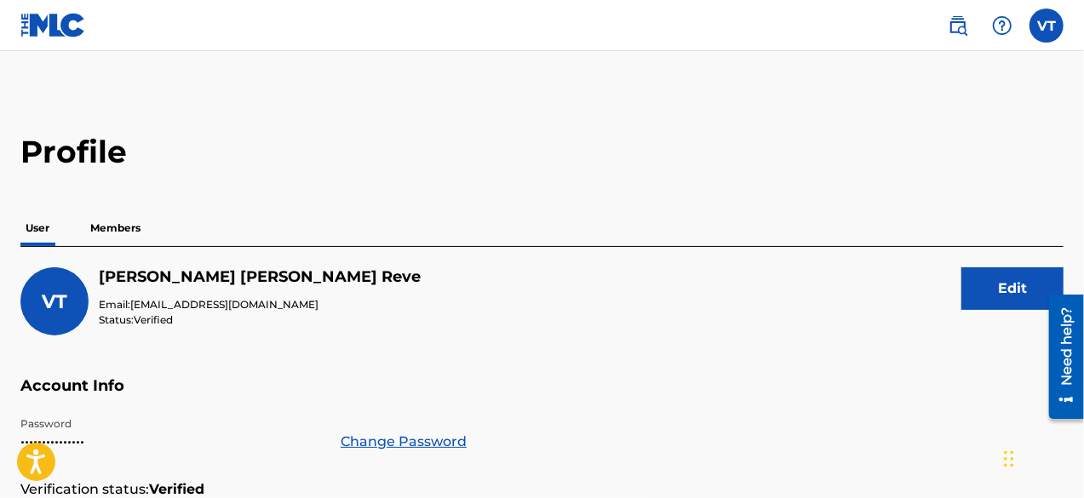
click at [106, 226] on p "Members" at bounding box center [115, 228] width 60 height 36
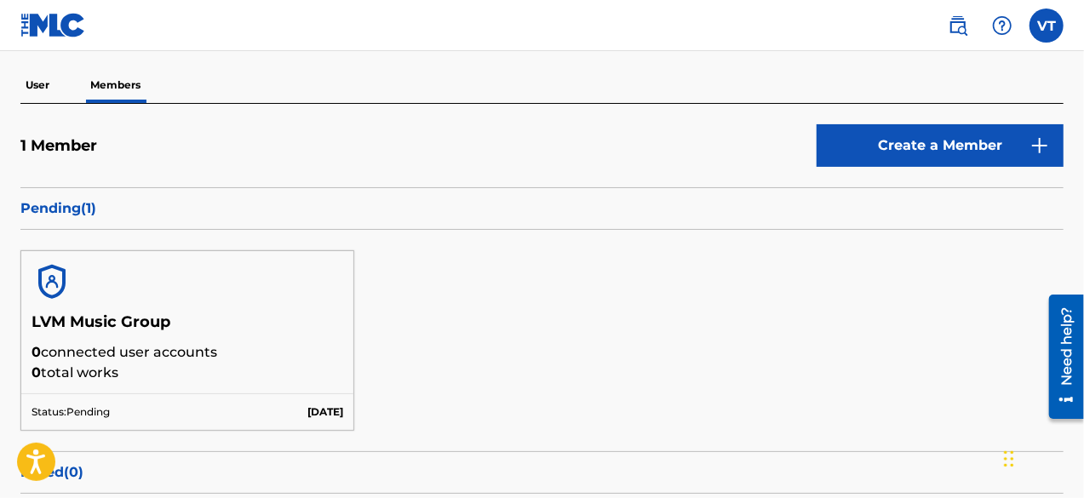
scroll to position [170, 0]
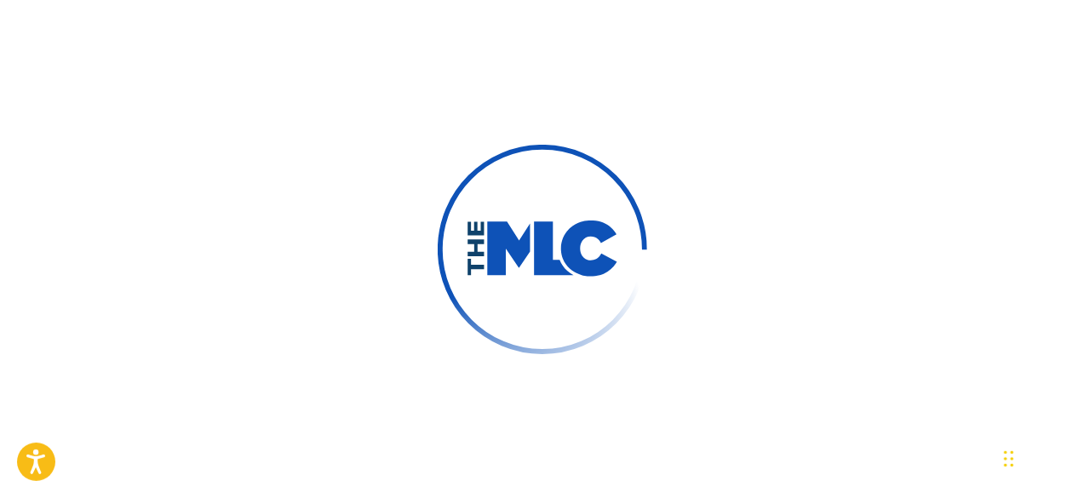
scroll to position [170, 0]
